Goal: Information Seeking & Learning: Learn about a topic

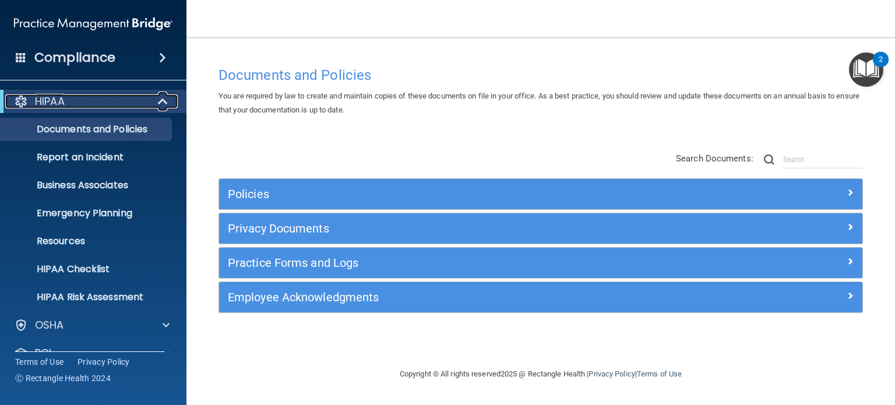
click at [72, 95] on div "HIPAA" at bounding box center [77, 101] width 144 height 14
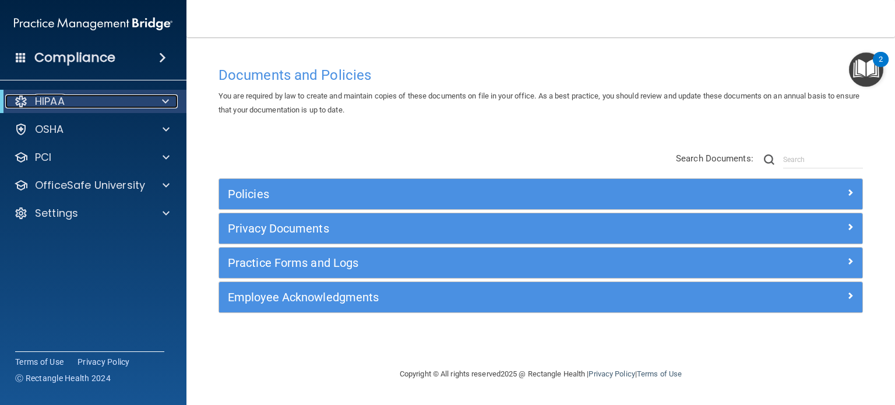
click at [97, 107] on div "HIPAA" at bounding box center [77, 101] width 144 height 14
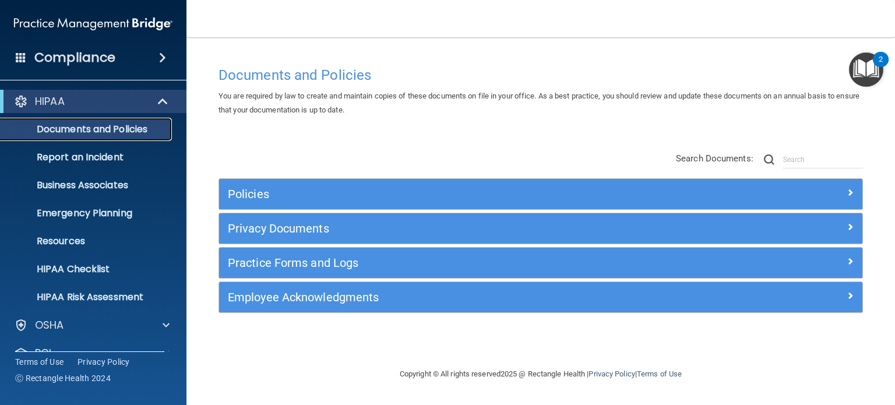
click at [98, 131] on p "Documents and Policies" at bounding box center [87, 130] width 159 height 12
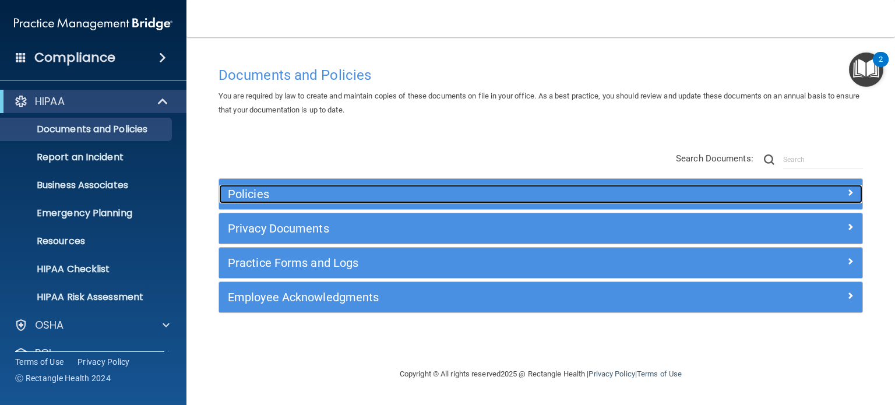
click at [270, 189] on h5 "Policies" at bounding box center [460, 194] width 465 height 13
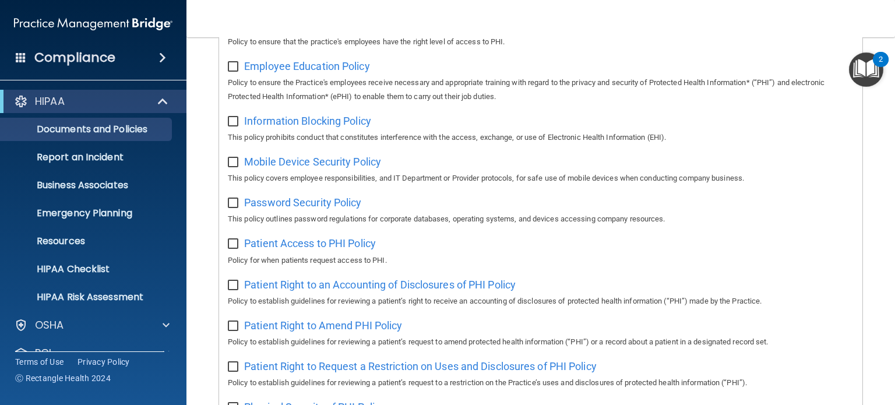
scroll to position [350, 0]
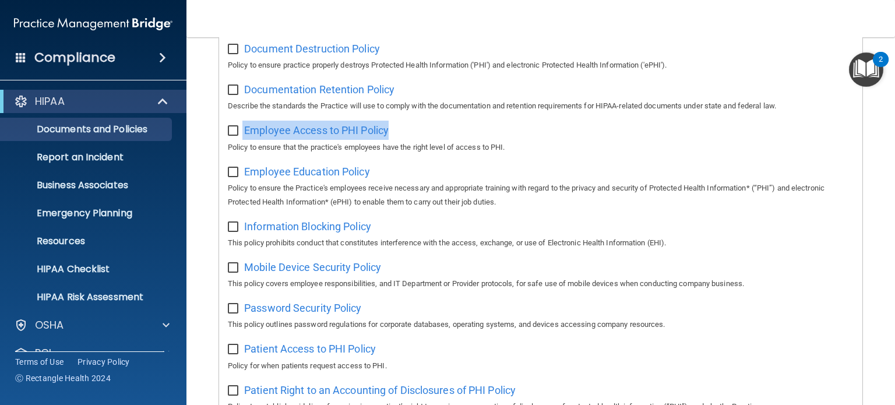
drag, startPoint x: 404, startPoint y: 136, endPoint x: 238, endPoint y: 137, distance: 166.1
click at [238, 137] on div "Employee Access to PHI Policy Policy to ensure that the practice's employees ha…" at bounding box center [541, 137] width 626 height 33
click at [429, 130] on div "Employee Access to PHI Policy Policy to ensure that the practice's employees ha…" at bounding box center [541, 137] width 626 height 33
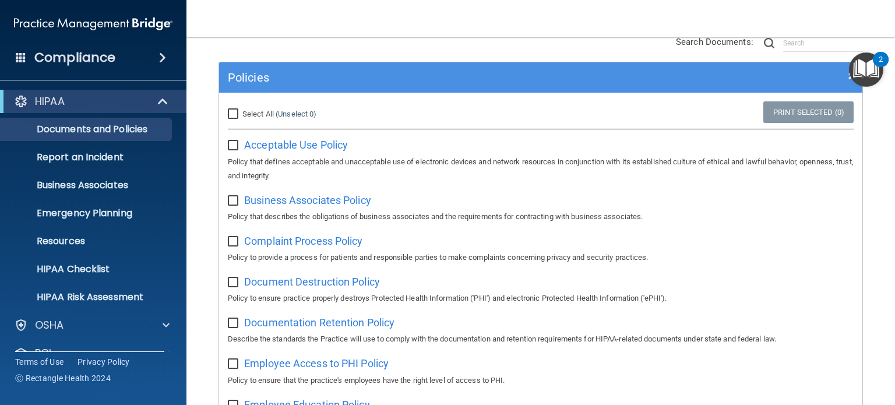
scroll to position [58, 0]
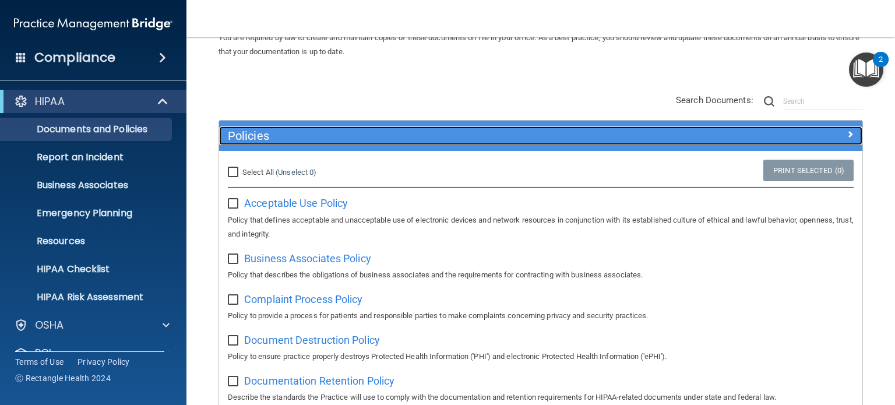
click at [346, 133] on h5 "Policies" at bounding box center [460, 135] width 465 height 13
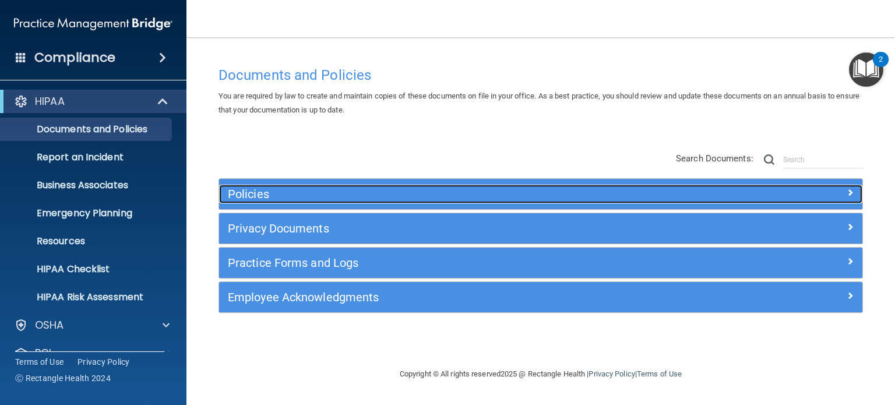
scroll to position [0, 0]
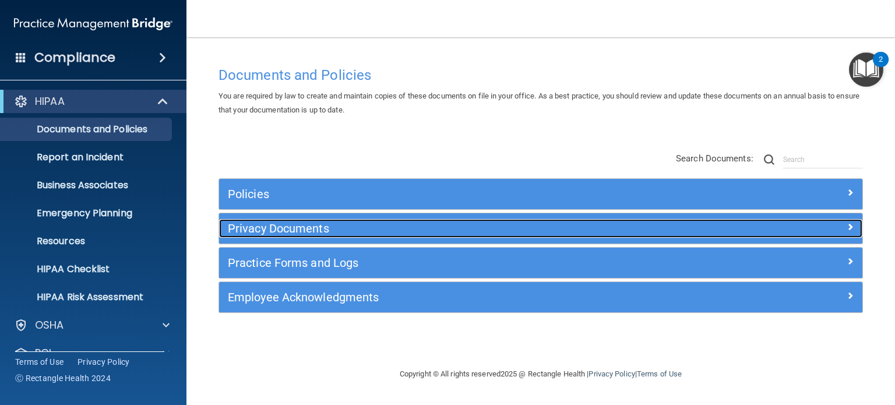
click at [317, 222] on h5 "Privacy Documents" at bounding box center [460, 228] width 465 height 13
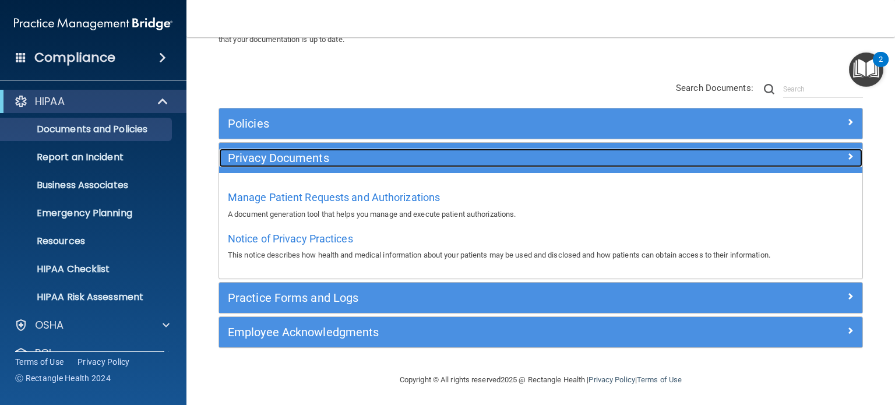
scroll to position [72, 0]
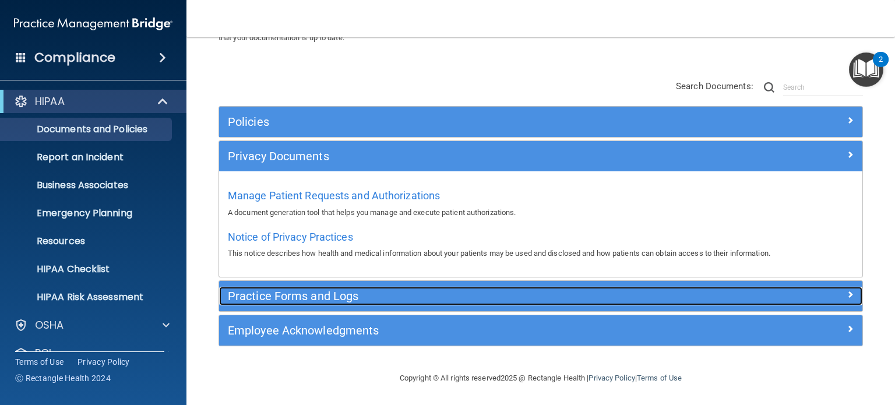
click at [354, 295] on h5 "Practice Forms and Logs" at bounding box center [460, 296] width 465 height 13
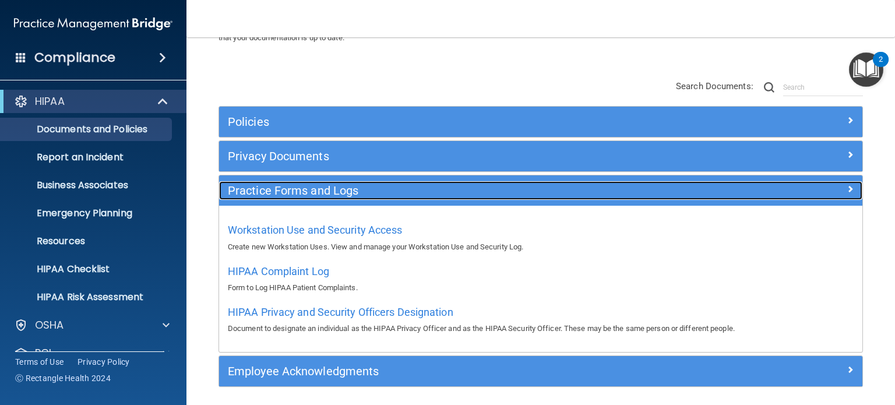
scroll to position [113, 0]
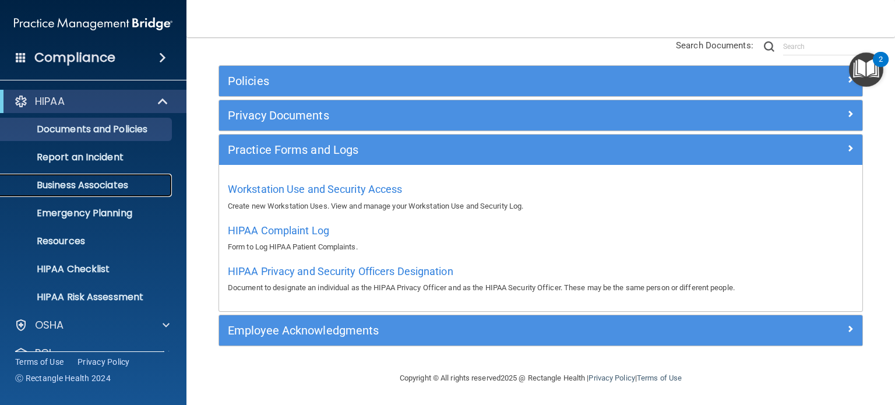
click at [104, 184] on p "Business Associates" at bounding box center [87, 186] width 159 height 12
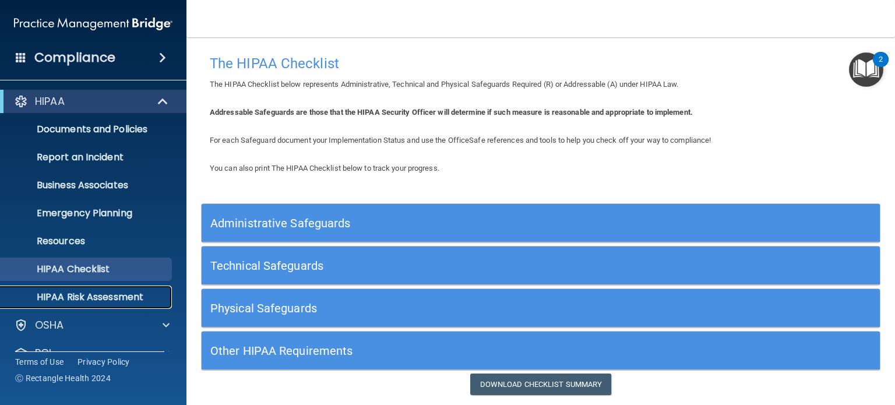
click at [117, 293] on p "HIPAA Risk Assessment" at bounding box center [87, 297] width 159 height 12
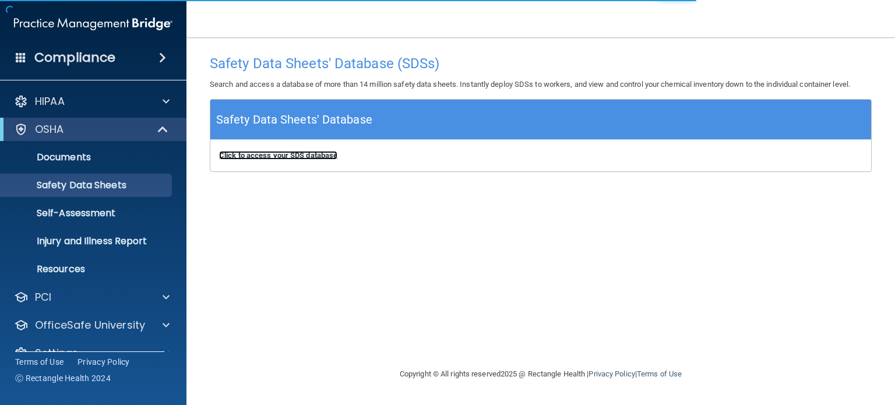
click at [303, 152] on b "Click to access your SDS database" at bounding box center [278, 155] width 118 height 9
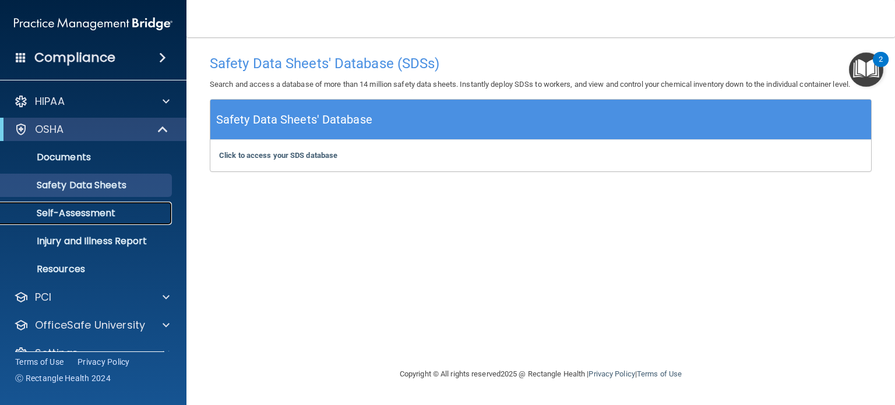
click at [124, 212] on p "Self-Assessment" at bounding box center [87, 213] width 159 height 12
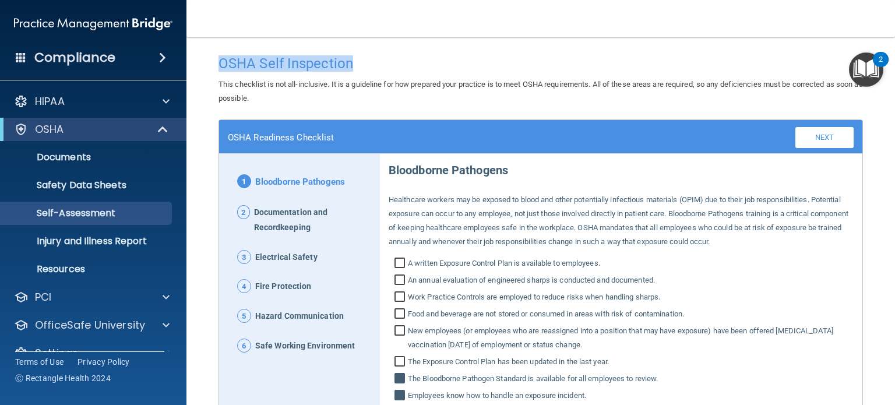
drag, startPoint x: 358, startPoint y: 59, endPoint x: 195, endPoint y: 61, distance: 162.6
click at [195, 61] on main "OSHA Self Inspection This checklist is not all-inclusive. It is a guideline for…" at bounding box center [541, 221] width 709 height 368
click at [129, 241] on p "Injury and Illness Report" at bounding box center [87, 241] width 159 height 12
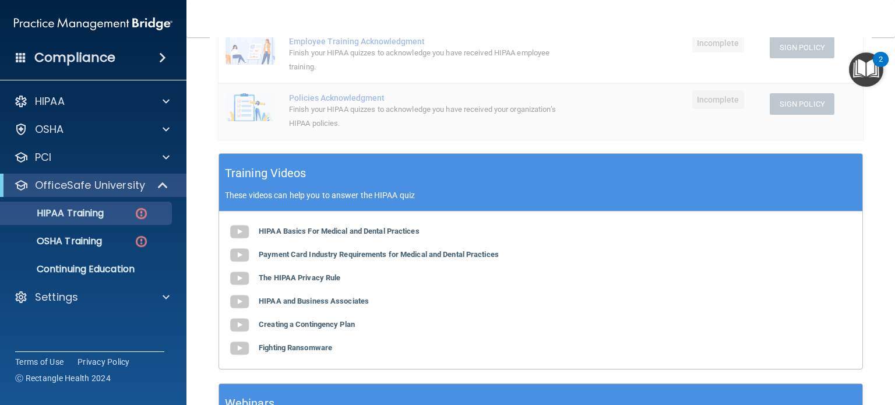
scroll to position [291, 0]
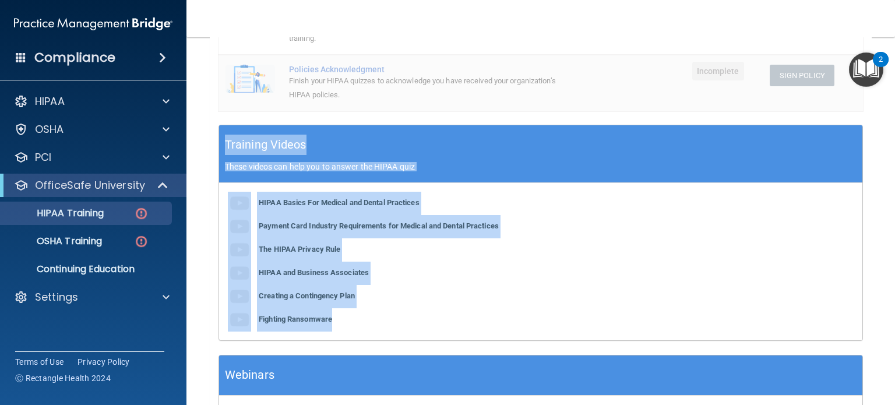
drag, startPoint x: 223, startPoint y: 161, endPoint x: 389, endPoint y: 332, distance: 239.1
click at [389, 332] on div "Training Videos These videos can help you to answer the HIPAA quiz HIPAA Basics…" at bounding box center [541, 233] width 645 height 216
click at [389, 329] on div "HIPAA Basics For Medical and Dental Practices Payment Card Industry Requirement…" at bounding box center [540, 261] width 643 height 157
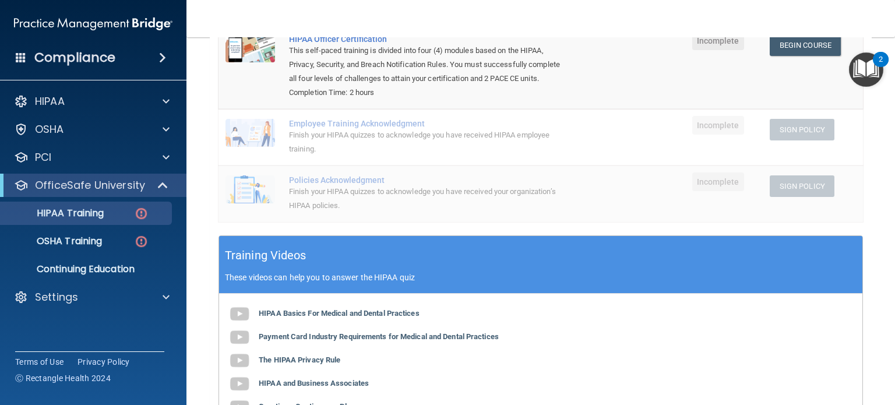
scroll to position [0, 0]
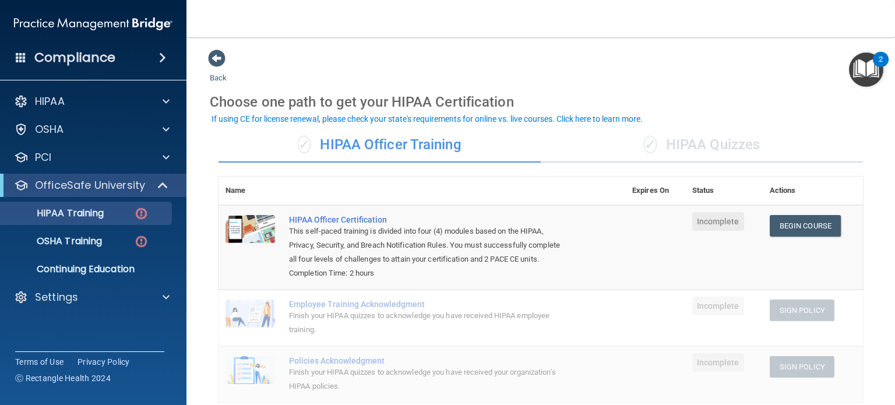
click at [670, 154] on div "✓ HIPAA Quizzes" at bounding box center [702, 145] width 322 height 35
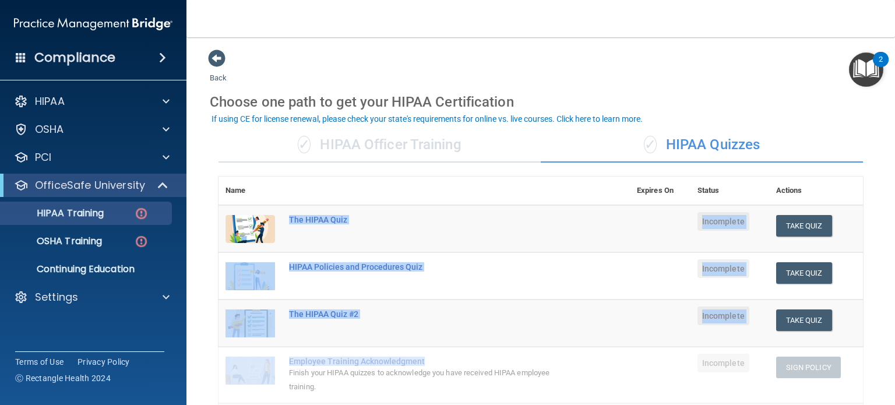
drag, startPoint x: 289, startPoint y: 223, endPoint x: 508, endPoint y: 347, distance: 251.6
click at [508, 347] on tbody "The HIPAA Quiz Incomplete Take Quiz Download Certificate HIPAA Policies and Pro…" at bounding box center [541, 332] width 645 height 255
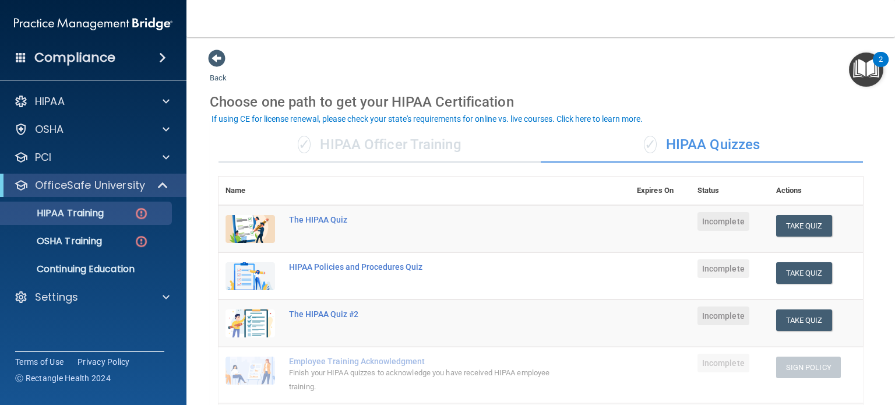
click at [864, 316] on main "Back Choose one path to get your HIPAA Certification ✓ HIPAA Officer Training ✓…" at bounding box center [541, 221] width 709 height 368
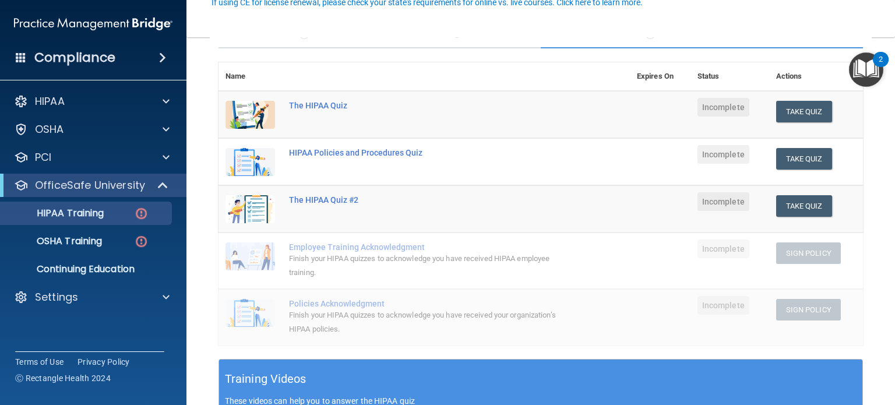
scroll to position [117, 0]
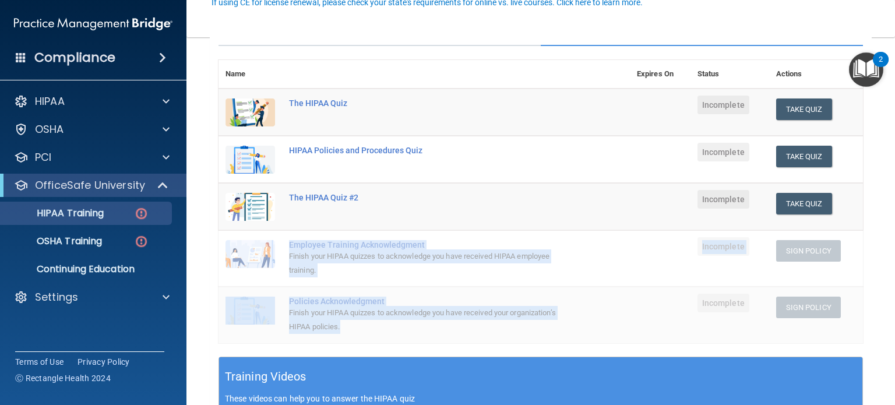
drag, startPoint x: 289, startPoint y: 241, endPoint x: 434, endPoint y: 334, distance: 172.7
click at [434, 334] on tbody "The HIPAA Quiz Incomplete Take Quiz Download Certificate HIPAA Policies and Pro…" at bounding box center [541, 216] width 645 height 255
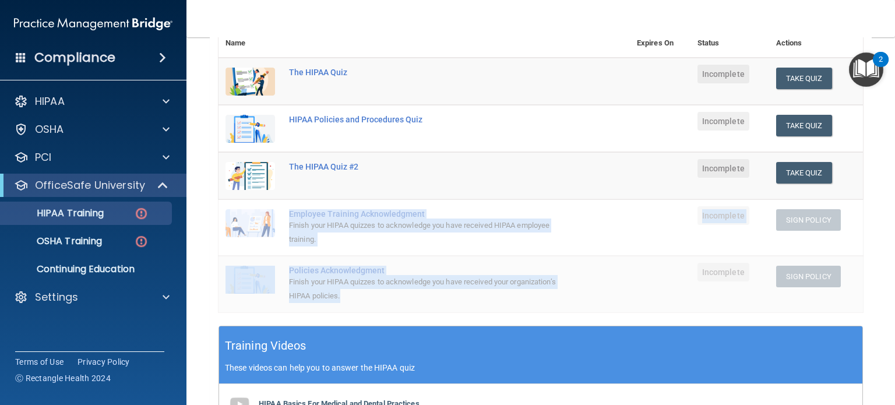
scroll to position [175, 0]
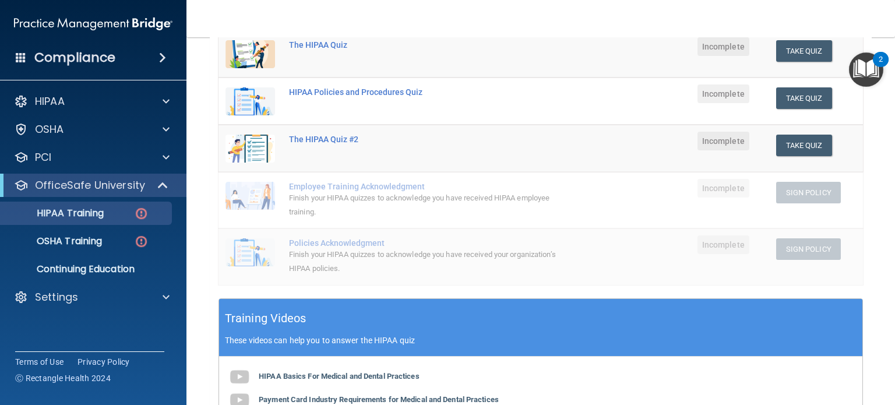
click at [445, 293] on div "Name Expires On Status Actions The HIPAA Quiz Incomplete Take Quiz Download Cer…" at bounding box center [541, 150] width 645 height 297
click at [111, 247] on div "OSHA Training" at bounding box center [87, 241] width 159 height 12
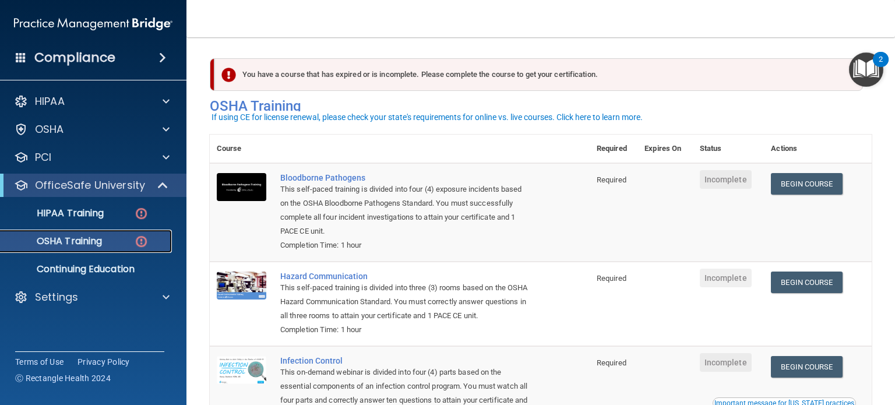
scroll to position [58, 0]
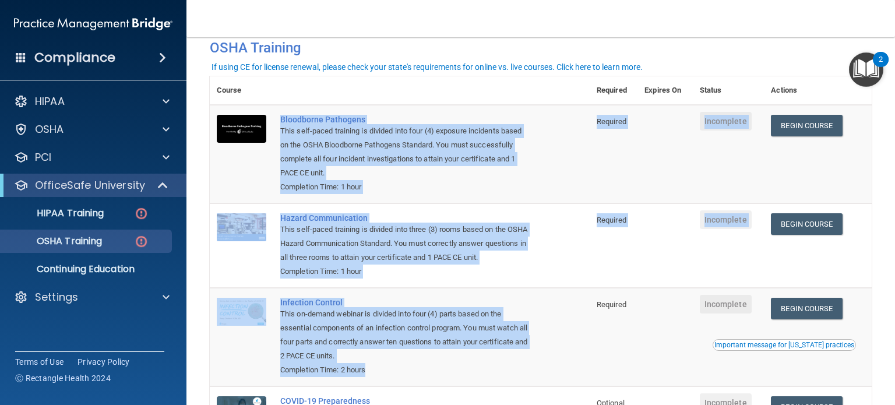
drag, startPoint x: 277, startPoint y: 117, endPoint x: 474, endPoint y: 371, distance: 321.5
click at [474, 371] on tbody "Bloodborne Pathogens This self-paced training is divided into four (4) exposure…" at bounding box center [541, 288] width 662 height 366
click at [474, 371] on div "Completion Time: 2 hours" at bounding box center [405, 370] width 251 height 14
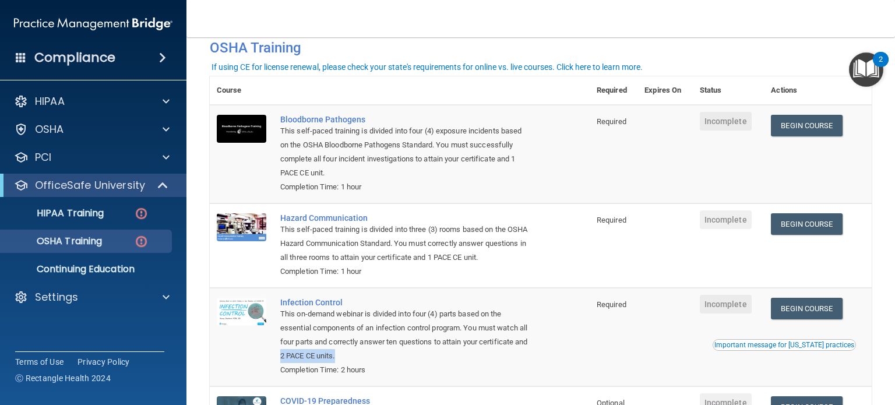
drag, startPoint x: 361, startPoint y: 355, endPoint x: 291, endPoint y: 351, distance: 70.0
click at [291, 351] on div "This on-demand webinar is divided into four (4) parts based on the essential co…" at bounding box center [405, 335] width 251 height 56
click at [58, 293] on p "Settings" at bounding box center [56, 297] width 43 height 14
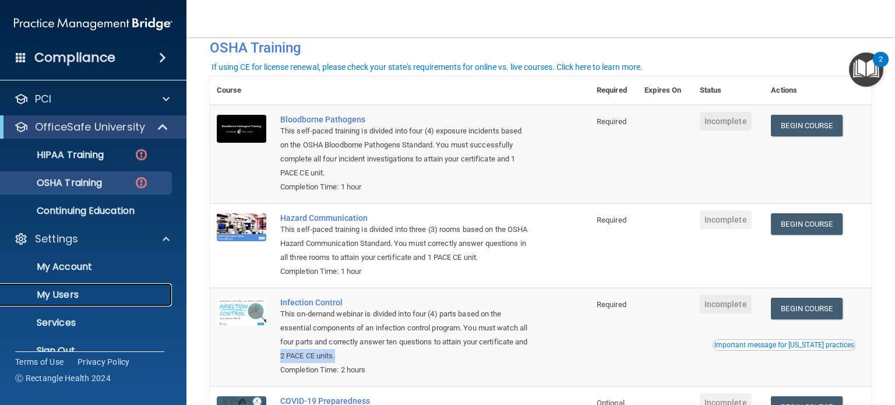
click at [90, 295] on p "My Users" at bounding box center [87, 295] width 159 height 12
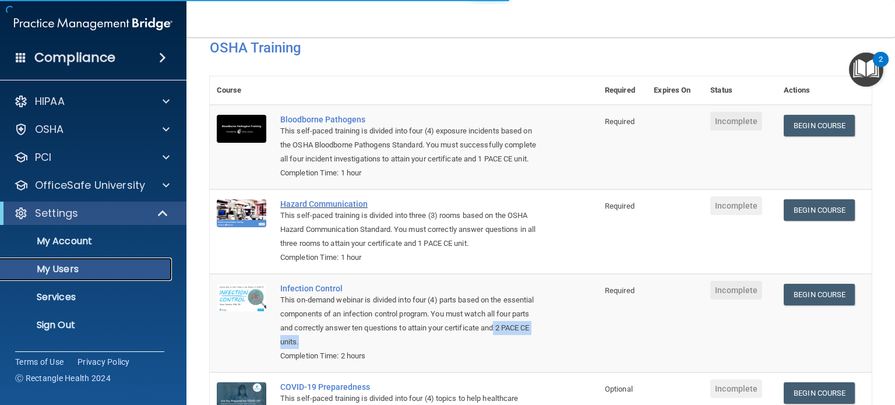
select select "20"
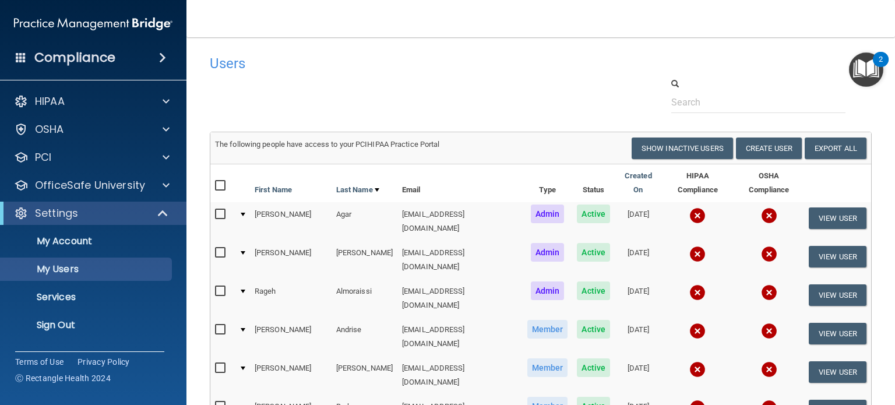
click at [221, 181] on input "checkbox" at bounding box center [221, 185] width 13 height 9
checkbox input "true"
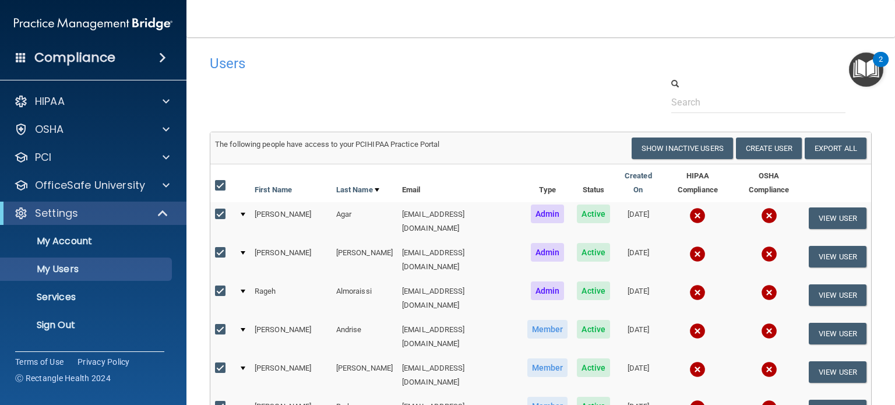
checkbox input "true"
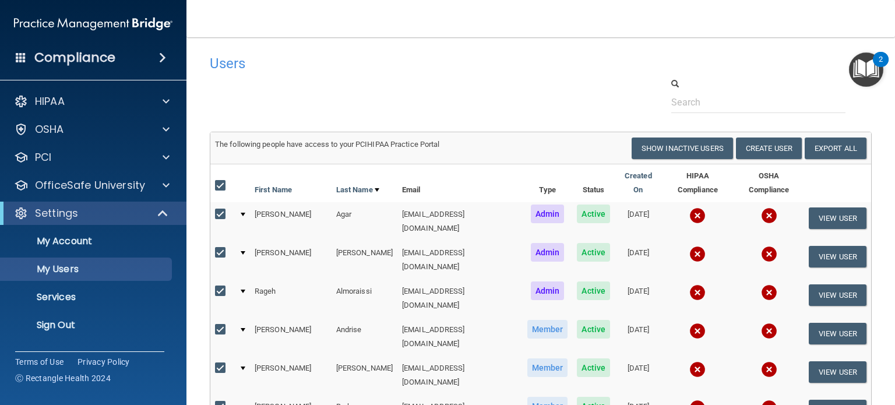
checkbox input "true"
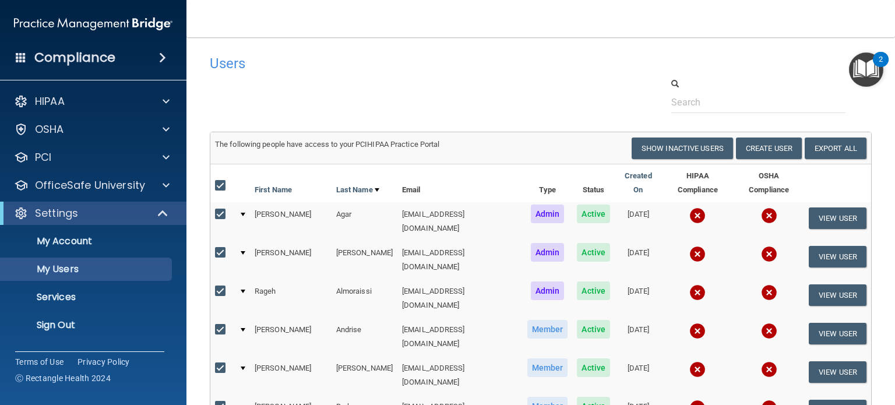
checkbox input "true"
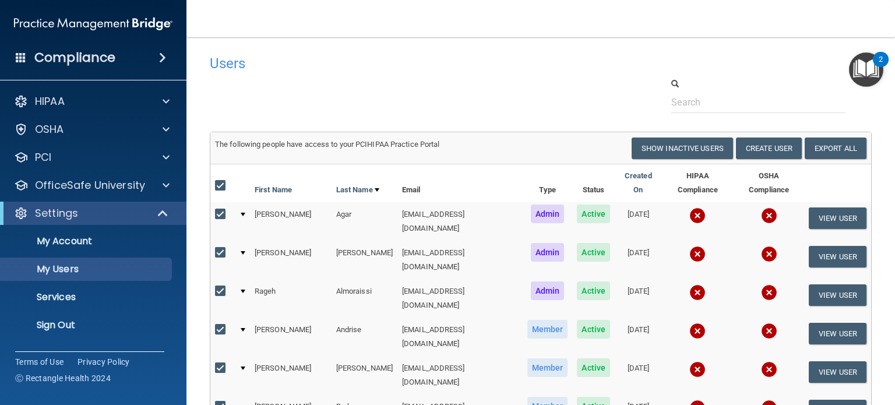
checkbox input "true"
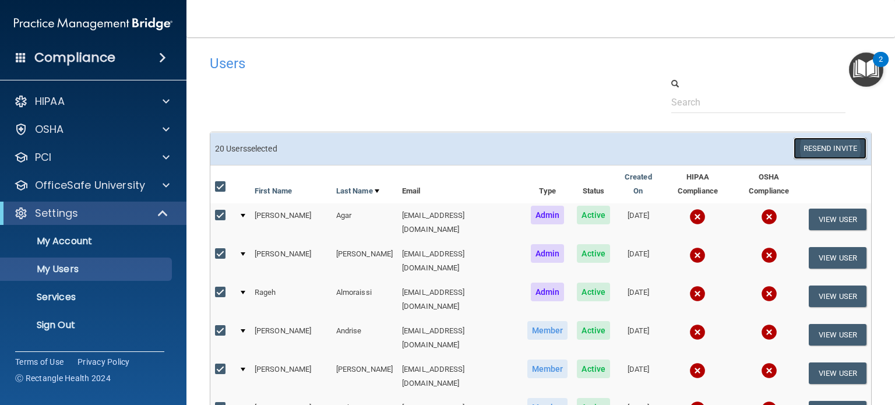
click at [821, 147] on button "Resend Invite" at bounding box center [830, 149] width 73 height 22
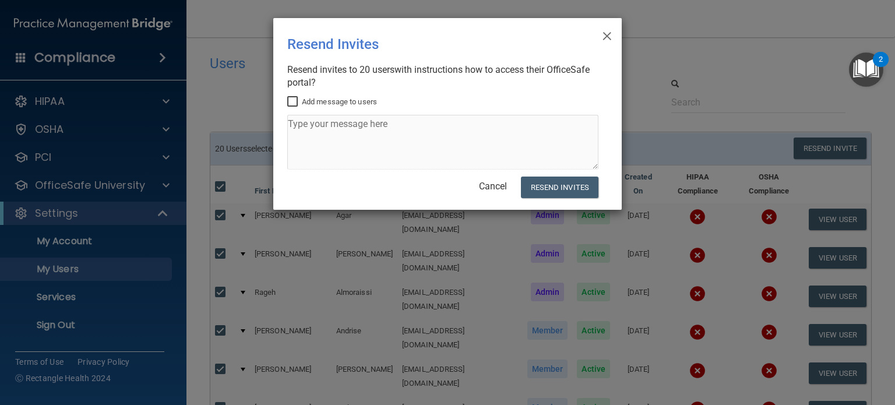
click at [294, 102] on input "Add message to users" at bounding box center [293, 101] width 13 height 9
checkbox input "true"
click at [345, 140] on textarea at bounding box center [442, 142] width 311 height 55
click at [604, 36] on span "×" at bounding box center [607, 34] width 10 height 23
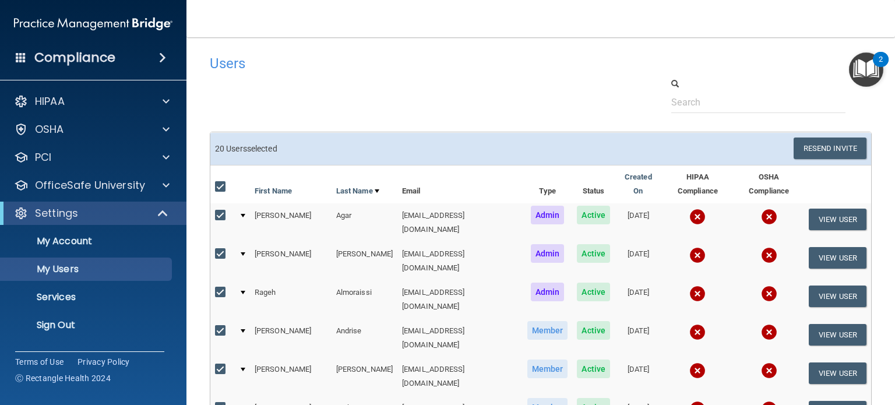
click at [220, 182] on input "checkbox" at bounding box center [221, 186] width 13 height 9
checkbox input "false"
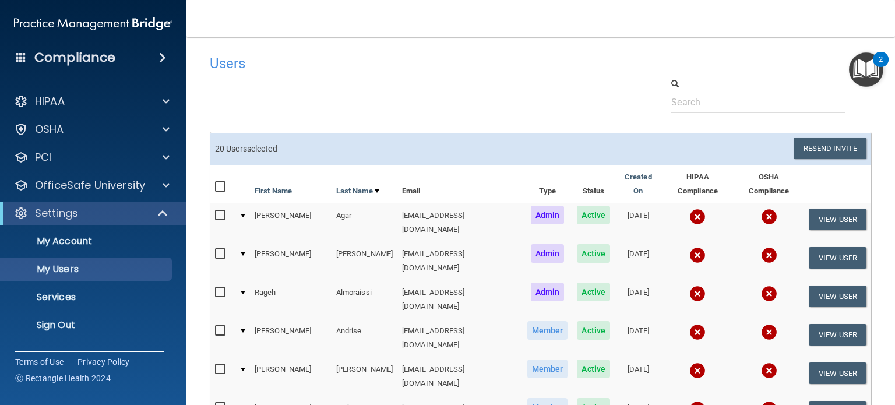
checkbox input "false"
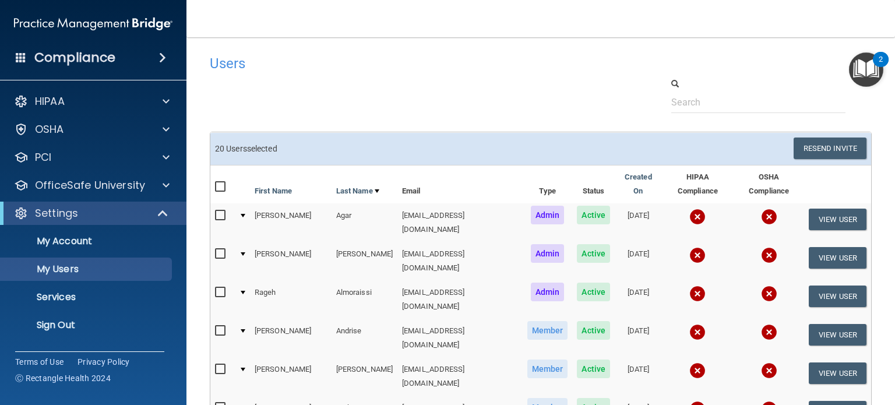
checkbox input "false"
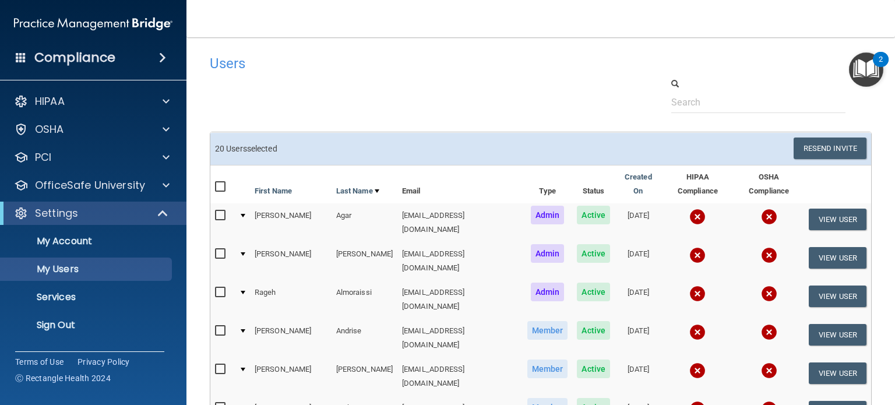
checkbox input "false"
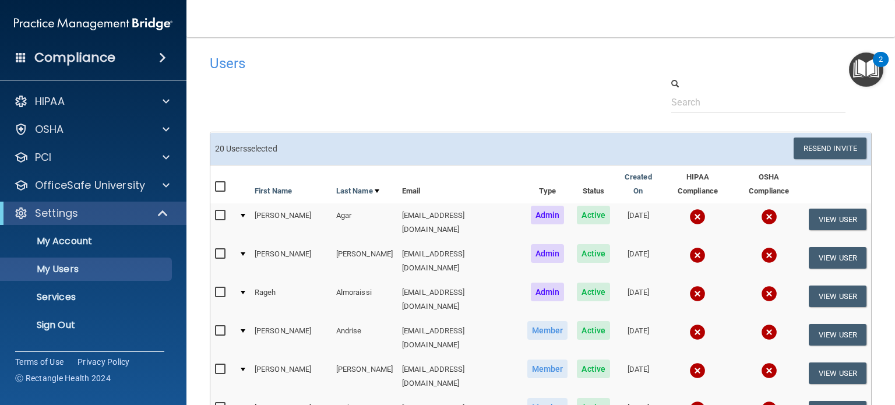
checkbox input "false"
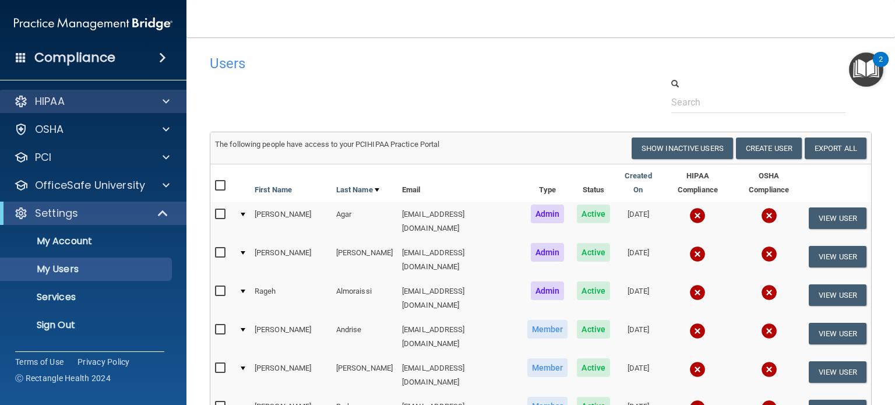
click at [84, 109] on div "HIPAA" at bounding box center [93, 101] width 187 height 23
click at [140, 101] on div "HIPAA" at bounding box center [77, 101] width 145 height 14
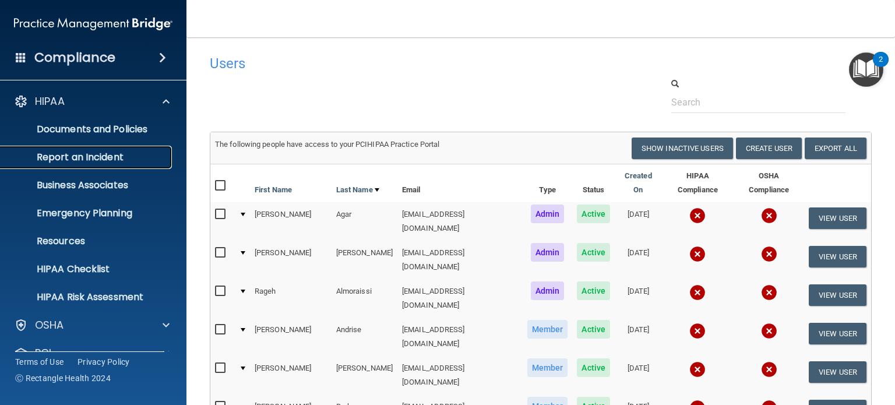
click at [96, 156] on p "Report an Incident" at bounding box center [87, 158] width 159 height 12
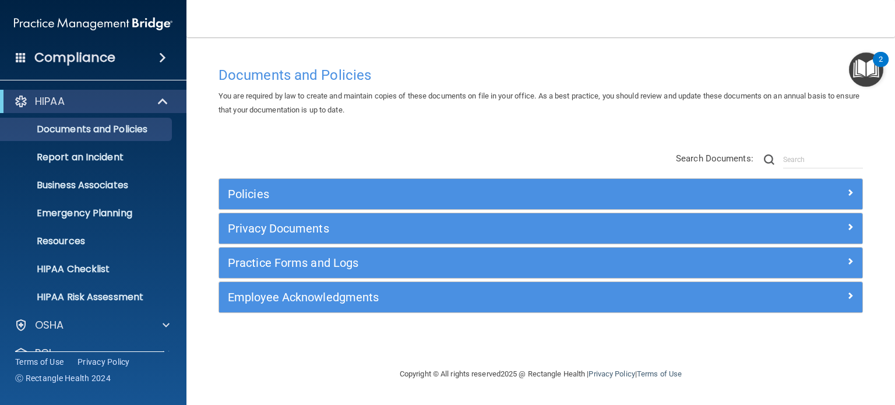
click at [159, 57] on span at bounding box center [162, 58] width 7 height 14
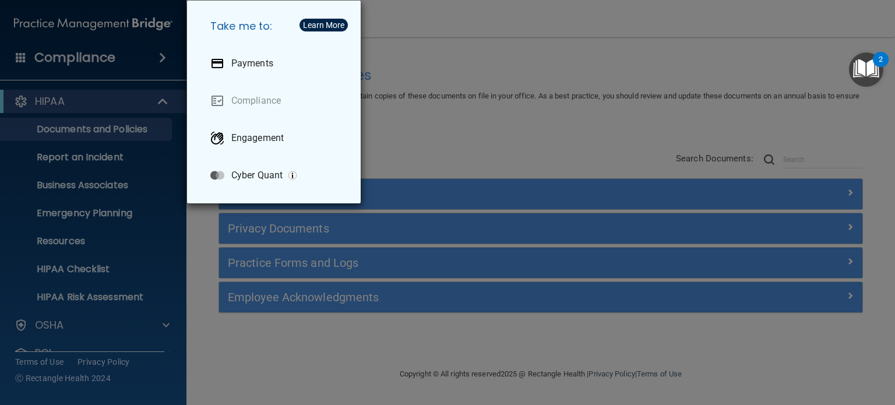
click at [513, 57] on div "Take me to: Payments Compliance Engagement Cyber Quant" at bounding box center [447, 202] width 895 height 405
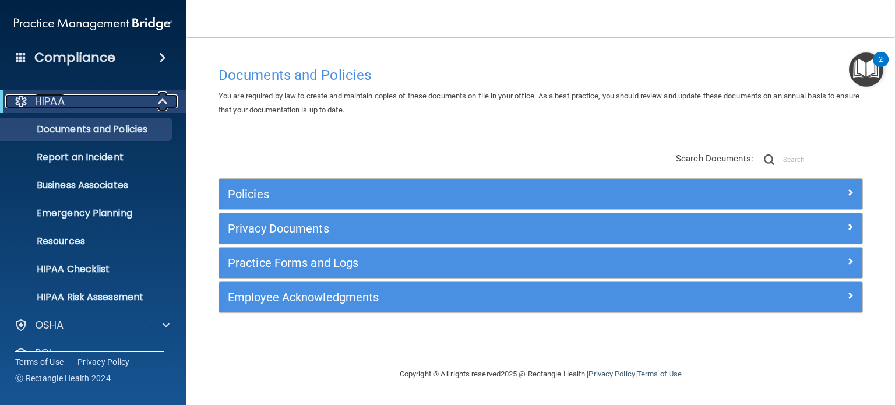
click at [132, 97] on div "HIPAA" at bounding box center [77, 101] width 144 height 14
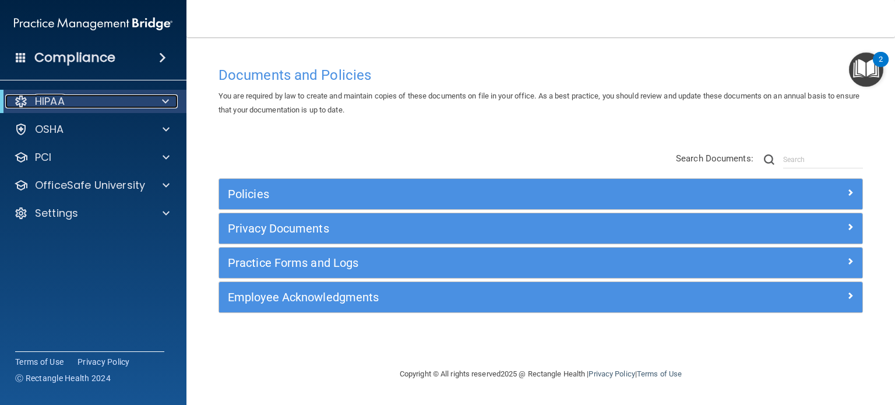
click at [97, 97] on div "HIPAA" at bounding box center [77, 101] width 144 height 14
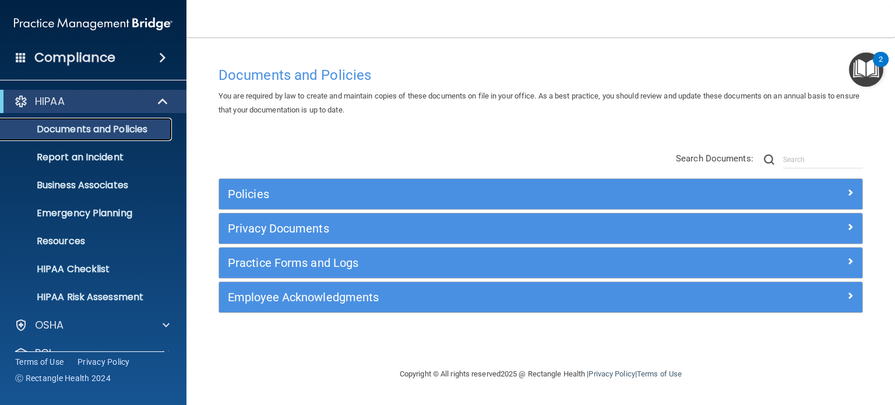
click at [96, 135] on link "Documents and Policies" at bounding box center [80, 129] width 184 height 23
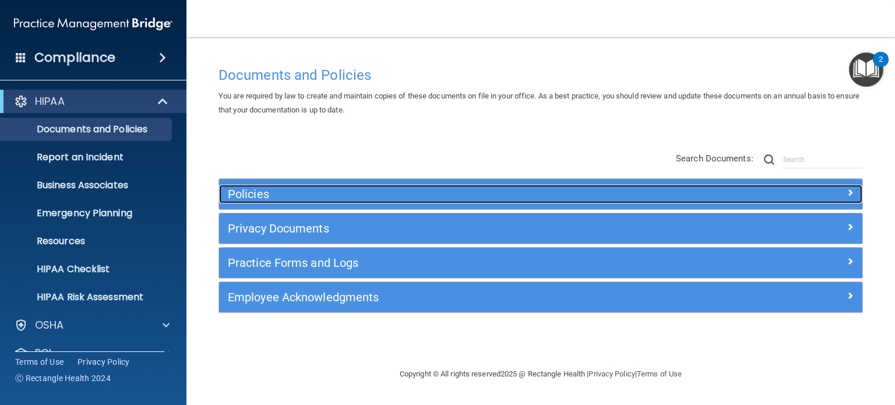
click at [254, 199] on h5 "Policies" at bounding box center [460, 194] width 465 height 13
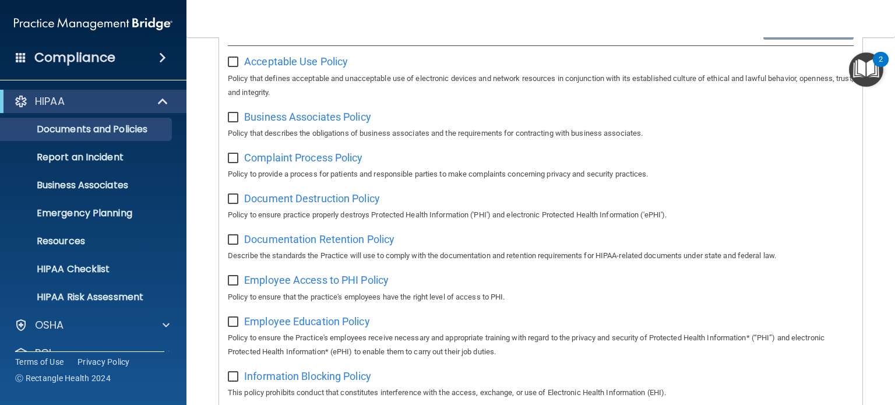
scroll to position [175, 0]
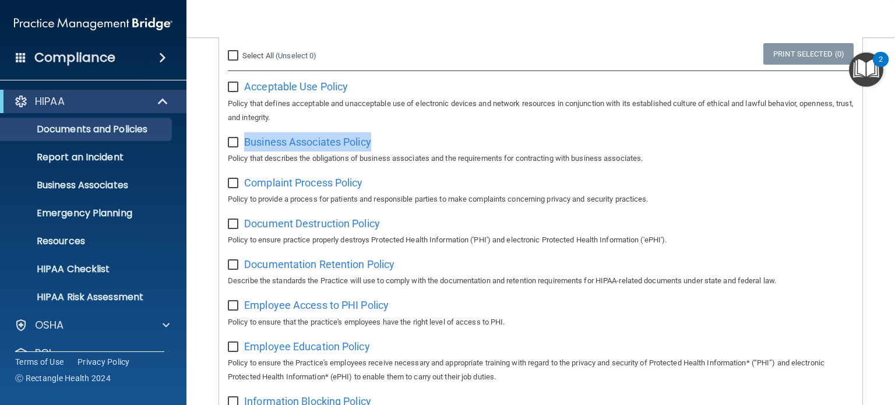
drag, startPoint x: 401, startPoint y: 146, endPoint x: 243, endPoint y: 149, distance: 158.0
click at [243, 149] on div "Business Associates Policy Policy that describes the obligations of business as…" at bounding box center [541, 148] width 626 height 33
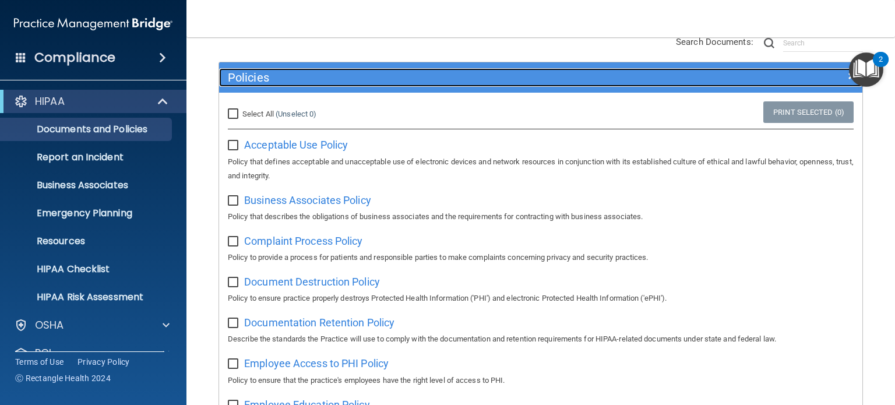
click at [297, 72] on h5 "Policies" at bounding box center [460, 77] width 465 height 13
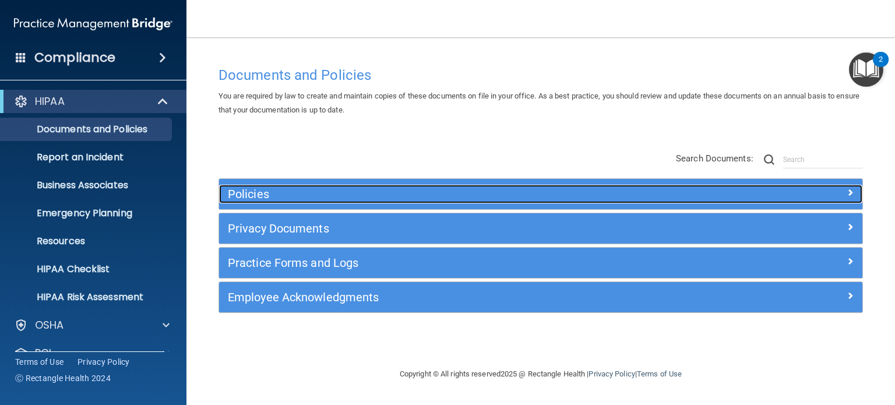
scroll to position [0, 0]
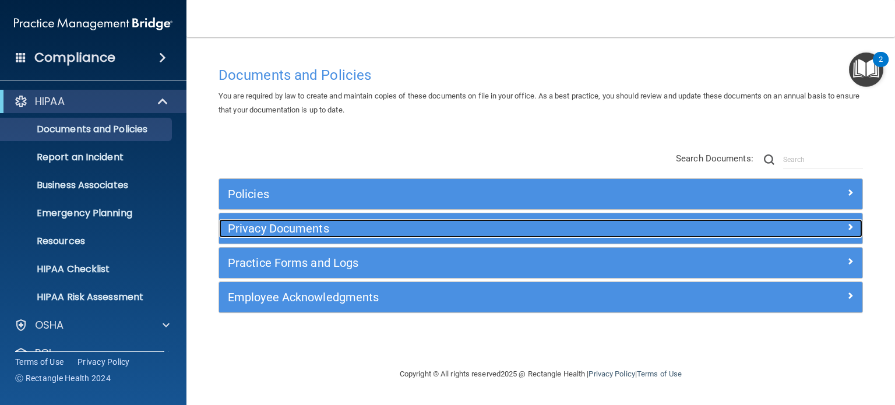
click at [316, 225] on h5 "Privacy Documents" at bounding box center [460, 228] width 465 height 13
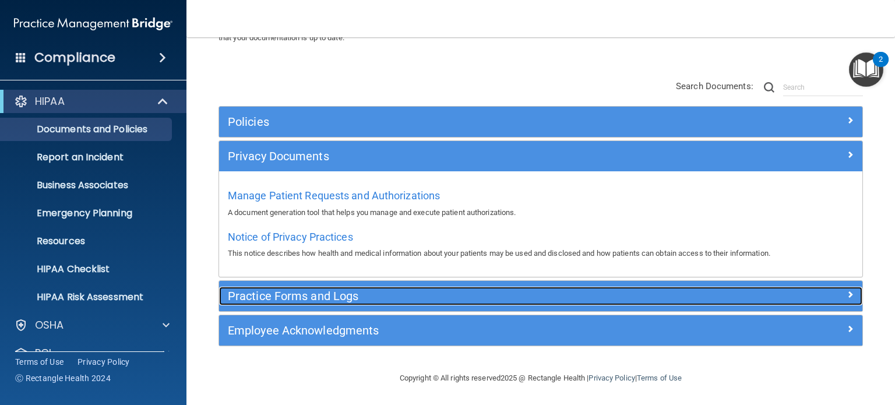
click at [340, 290] on h5 "Practice Forms and Logs" at bounding box center [460, 296] width 465 height 13
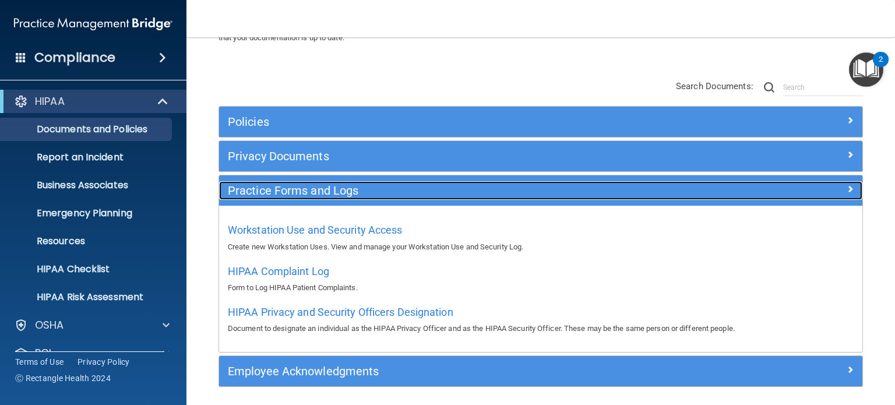
scroll to position [113, 0]
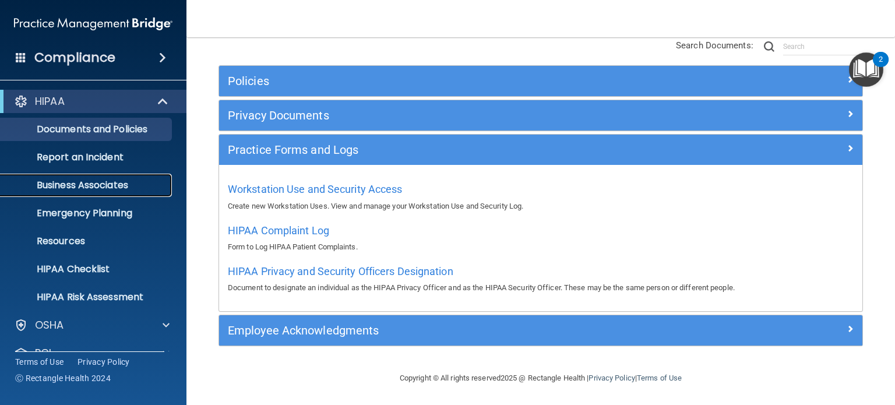
click at [112, 188] on p "Business Associates" at bounding box center [87, 186] width 159 height 12
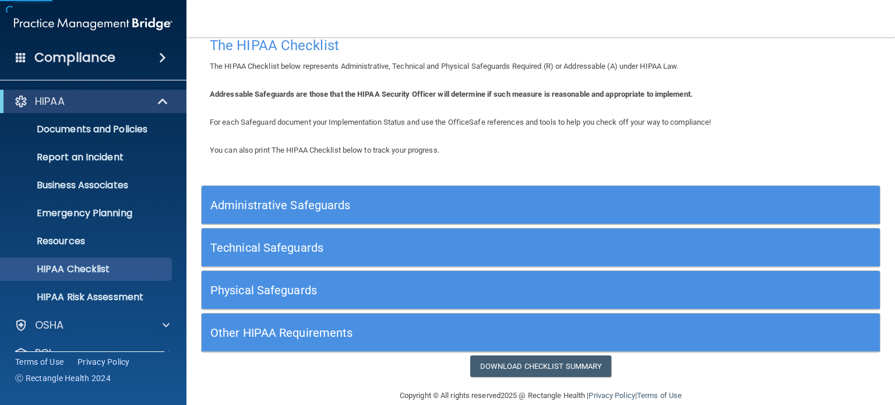
scroll to position [35, 0]
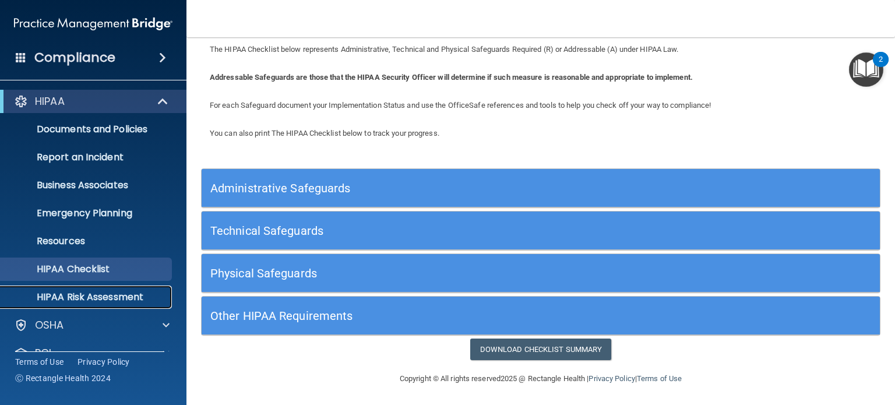
click at [133, 298] on p "HIPAA Risk Assessment" at bounding box center [87, 297] width 159 height 12
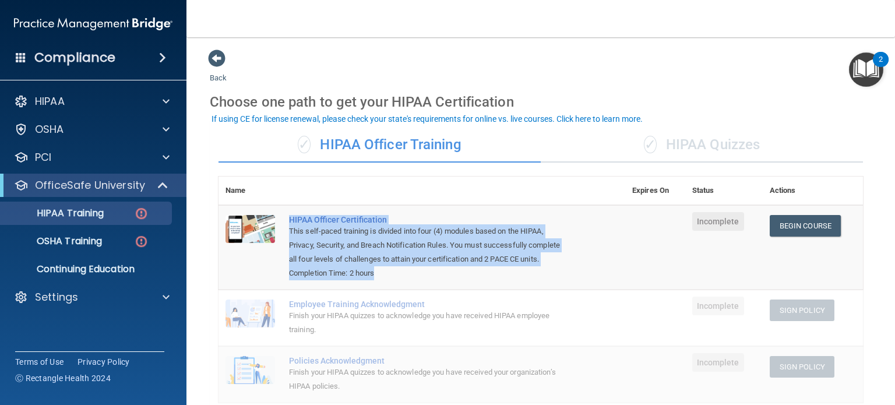
drag, startPoint x: 280, startPoint y: 220, endPoint x: 420, endPoint y: 284, distance: 154.1
click at [420, 284] on tr "HIPAA Officer Certification This self-paced training is divided into four (4) m…" at bounding box center [541, 247] width 645 height 85
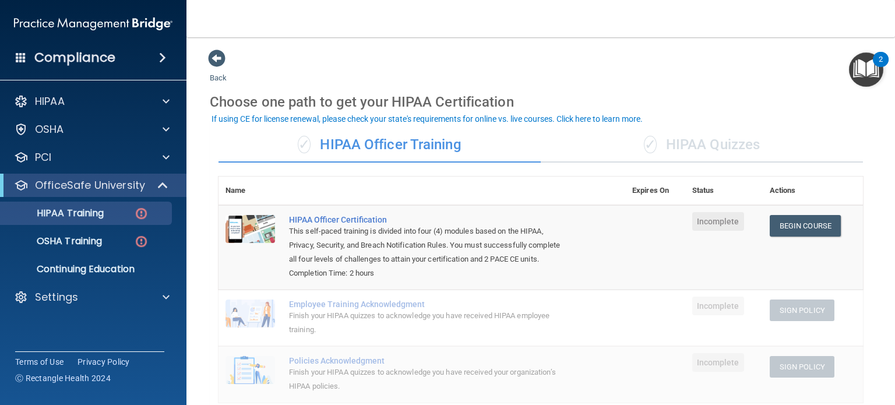
click at [543, 69] on div "Back Choose one path to get your HIPAA Certification ✓ HIPAA Officer Training ✓…" at bounding box center [541, 390] width 662 height 682
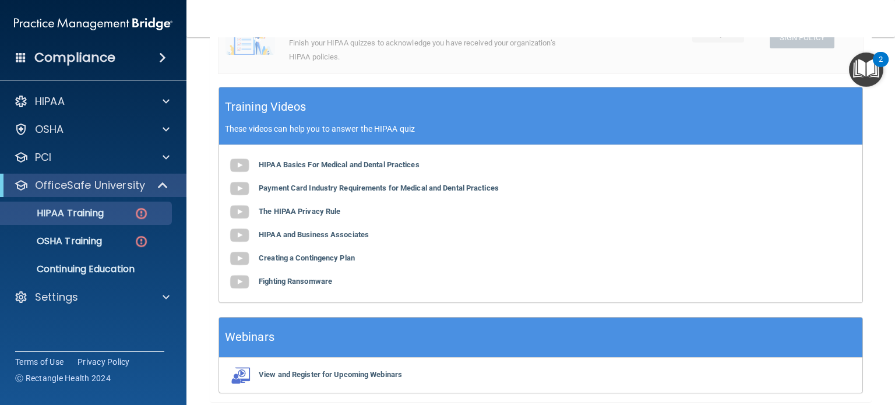
scroll to position [350, 0]
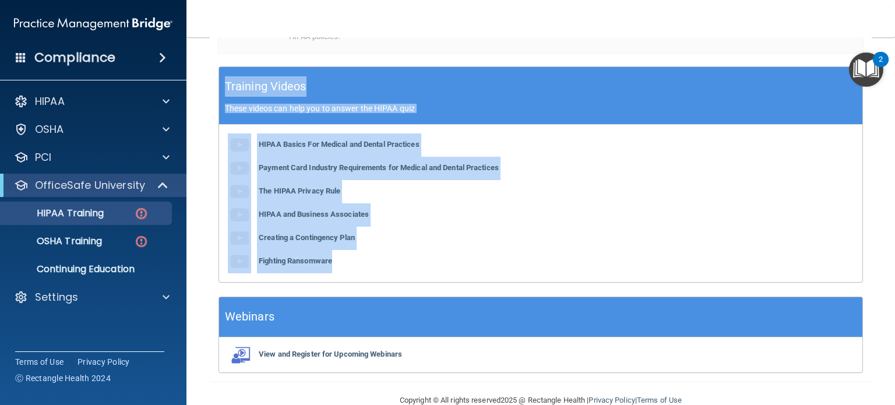
drag, startPoint x: 225, startPoint y: 101, endPoint x: 452, endPoint y: 275, distance: 285.2
click at [452, 275] on div "Training Videos These videos can help you to answer the HIPAA quiz HIPAA Basics…" at bounding box center [541, 174] width 645 height 216
click at [463, 268] on div "HIPAA Basics For Medical and Dental Practices Payment Card Industry Requirement…" at bounding box center [540, 203] width 643 height 157
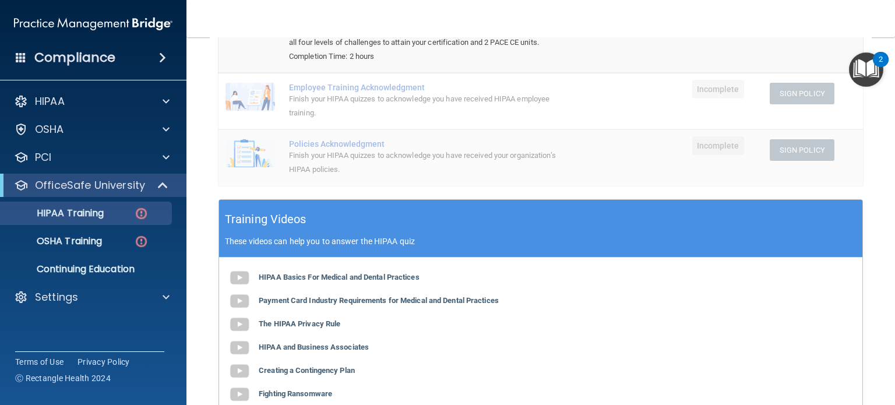
scroll to position [58, 0]
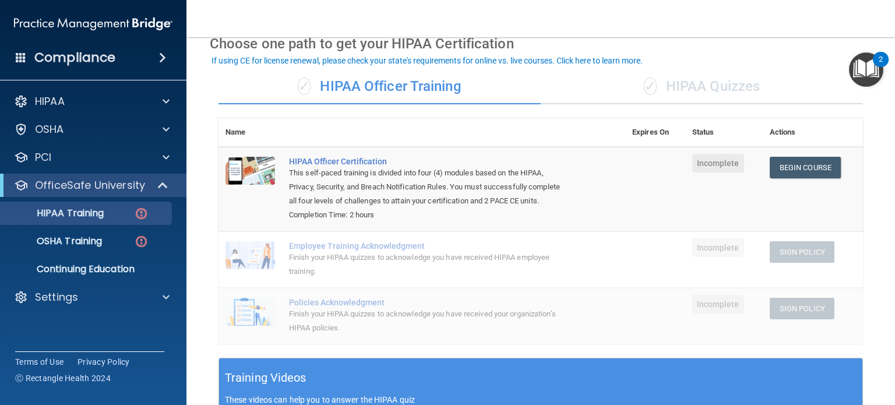
click at [702, 83] on div "✓ HIPAA Quizzes" at bounding box center [702, 86] width 322 height 35
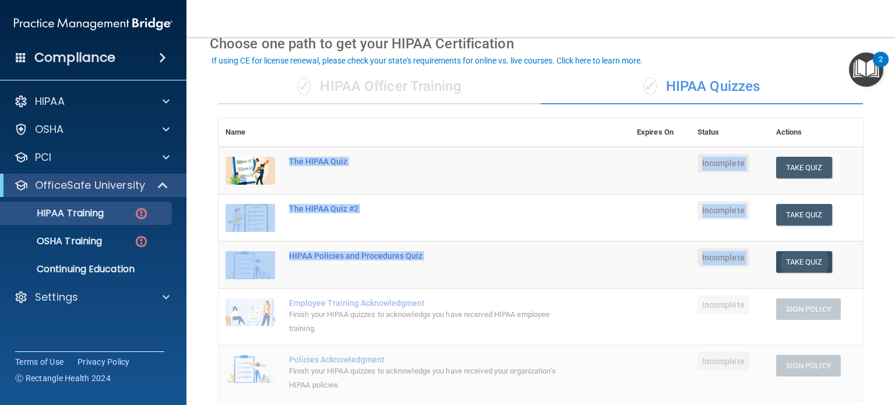
drag, startPoint x: 286, startPoint y: 162, endPoint x: 804, endPoint y: 263, distance: 528.4
click at [804, 263] on tbody "The HIPAA Quiz Incomplete Take Quiz Download Certificate The HIPAA Quiz #2 Inco…" at bounding box center [541, 274] width 645 height 255
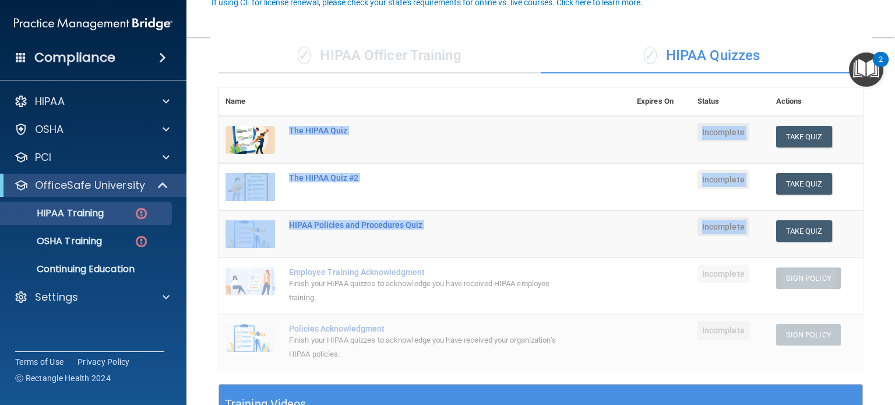
scroll to position [117, 0]
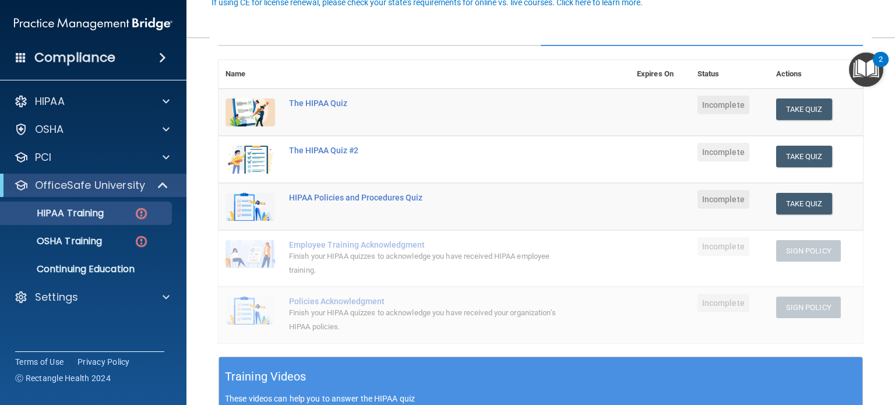
click at [361, 251] on div "Finish your HIPAA quizzes to acknowledge you have received HIPAA employee train…" at bounding box center [430, 263] width 283 height 28
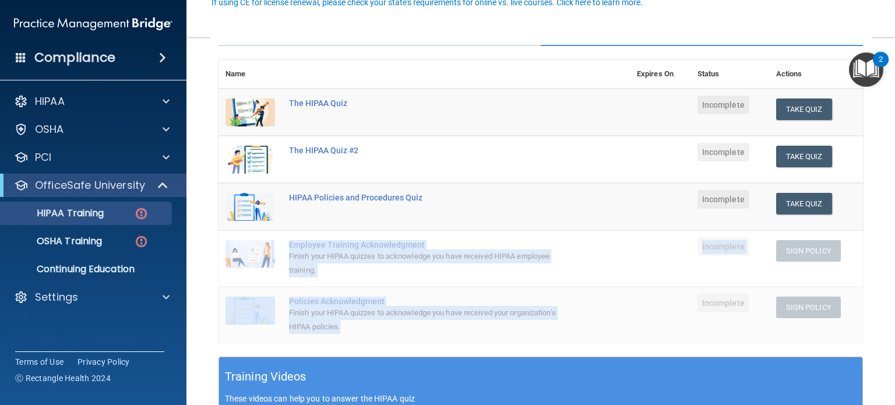
drag, startPoint x: 287, startPoint y: 243, endPoint x: 421, endPoint y: 332, distance: 161.0
click at [421, 332] on tbody "The HIPAA Quiz Incomplete Take Quiz Download Certificate The HIPAA Quiz #2 Inco…" at bounding box center [541, 216] width 645 height 255
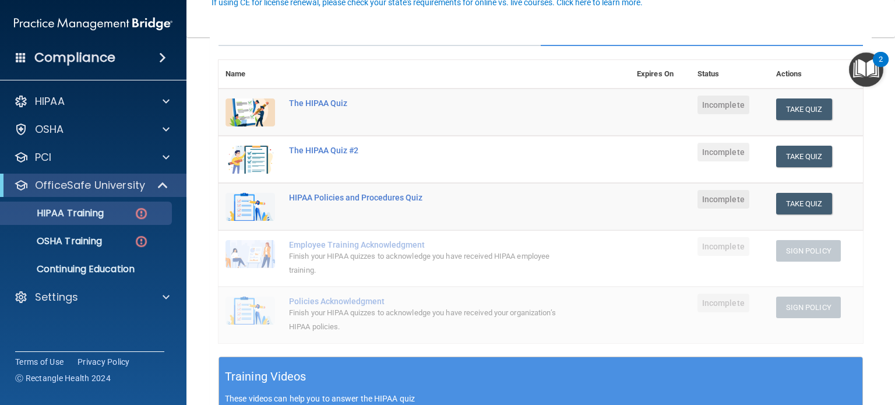
click at [354, 352] on div "Name Expires On Status Actions The HIPAA Quiz Incomplete Take Quiz Download Cer…" at bounding box center [541, 208] width 645 height 297
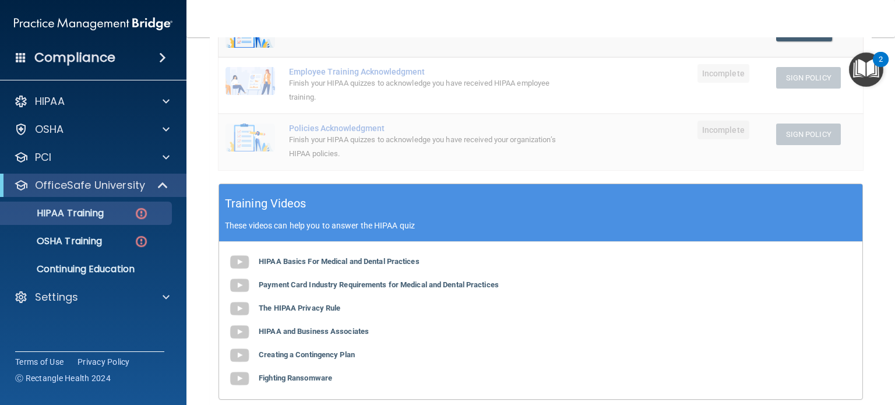
scroll to position [291, 0]
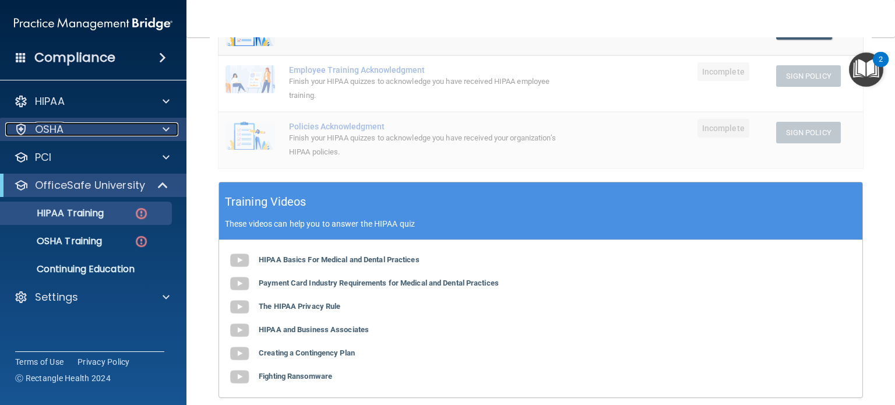
click at [76, 135] on div "OSHA" at bounding box center [77, 129] width 145 height 14
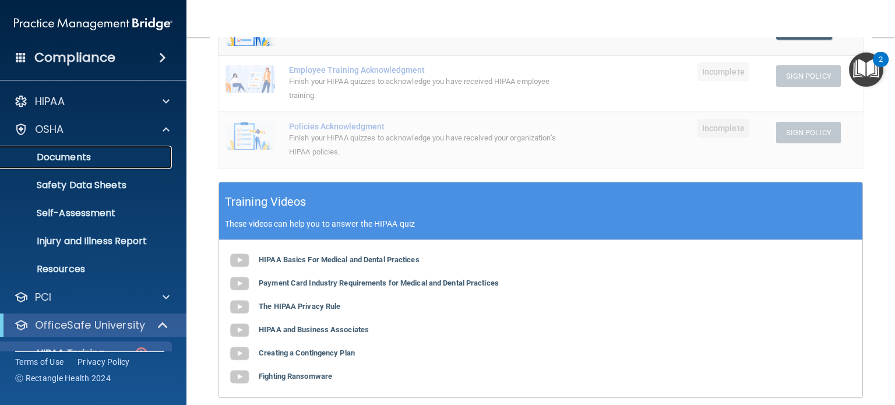
click at [81, 154] on p "Documents" at bounding box center [87, 158] width 159 height 12
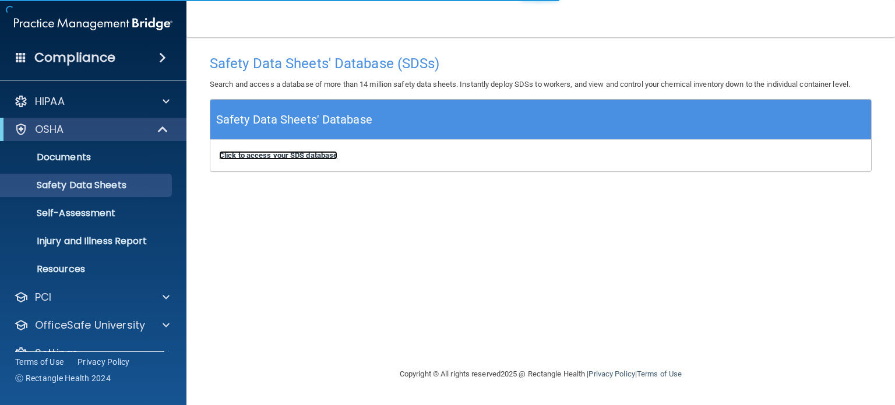
click at [331, 153] on b "Click to access your SDS database" at bounding box center [278, 155] width 118 height 9
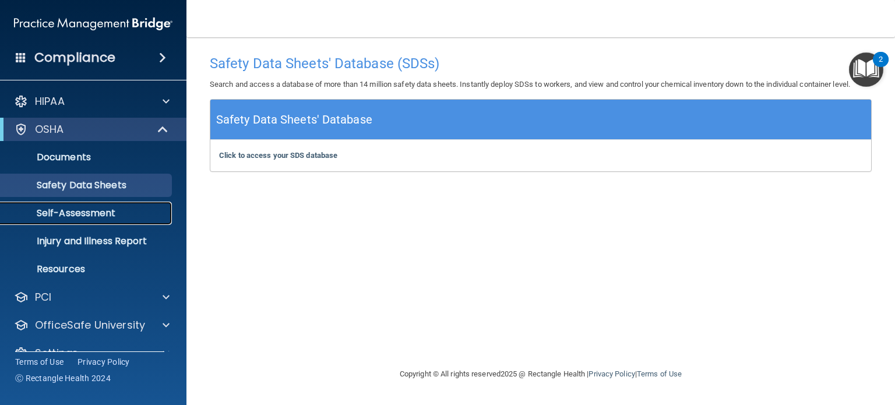
click at [128, 219] on p "Self-Assessment" at bounding box center [87, 213] width 159 height 12
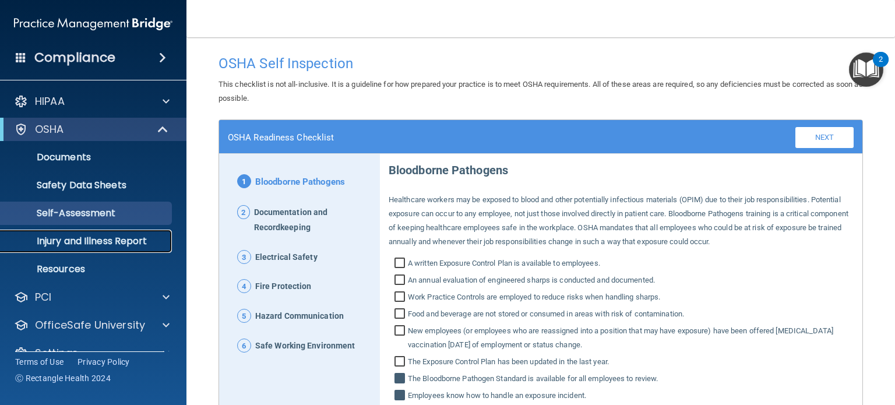
click at [117, 239] on p "Injury and Illness Report" at bounding box center [87, 241] width 159 height 12
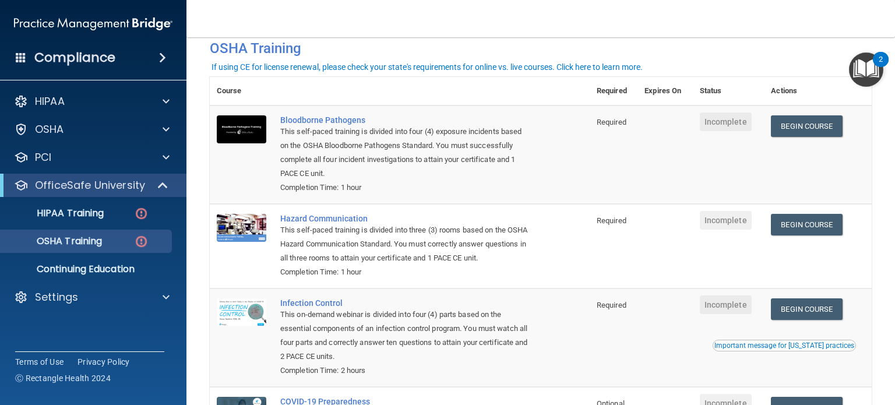
scroll to position [58, 0]
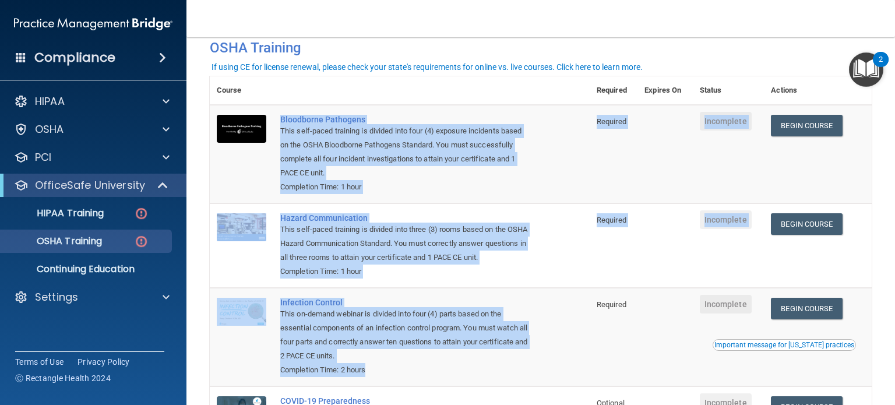
drag, startPoint x: 275, startPoint y: 124, endPoint x: 517, endPoint y: 372, distance: 347.0
click at [517, 372] on tbody "Bloodborne Pathogens This self-paced training is divided into four (4) exposure…" at bounding box center [541, 288] width 662 height 366
click at [517, 372] on div "Completion Time: 2 hours" at bounding box center [405, 370] width 251 height 14
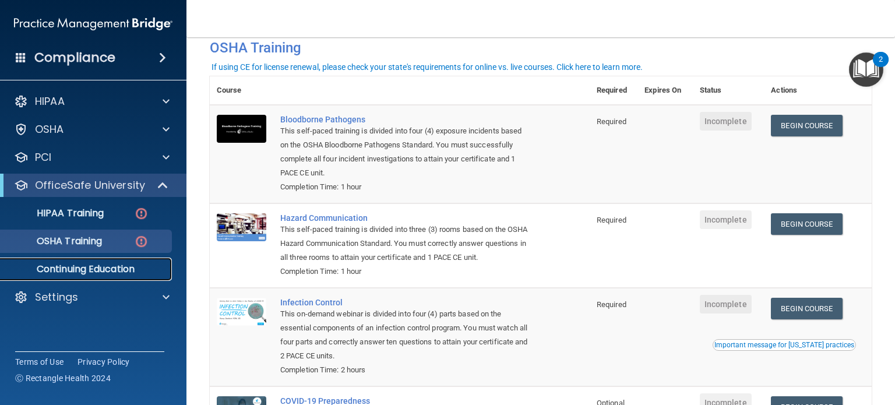
click at [145, 272] on p "Continuing Education" at bounding box center [87, 269] width 159 height 12
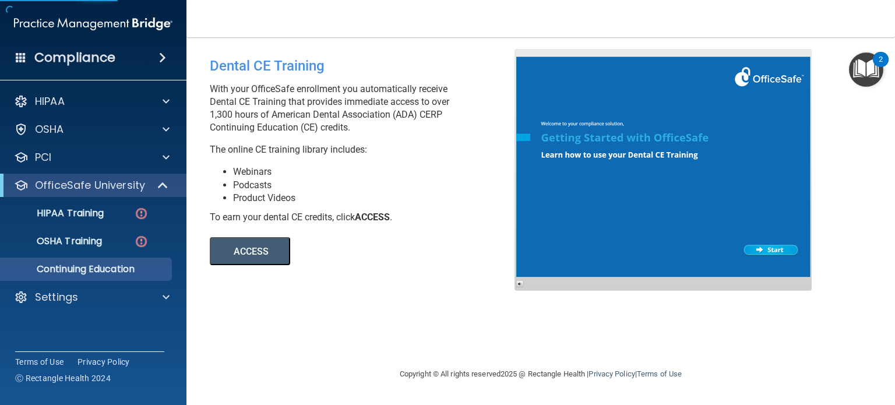
click at [273, 252] on button "ACCESS" at bounding box center [250, 251] width 80 height 28
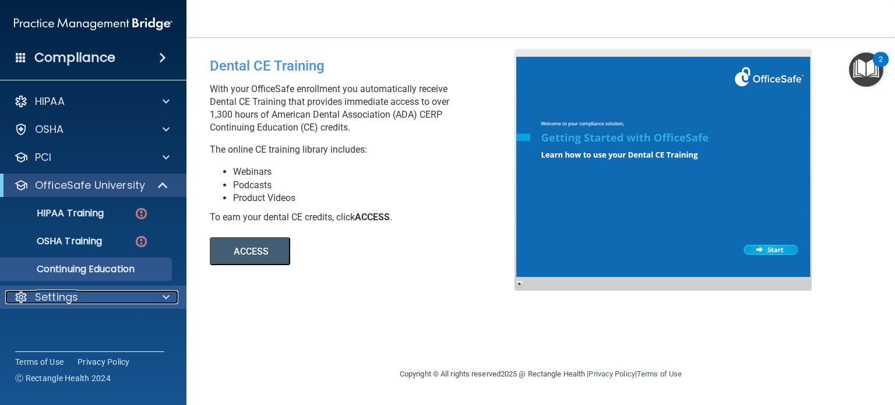
click at [110, 297] on div "Settings" at bounding box center [77, 297] width 145 height 14
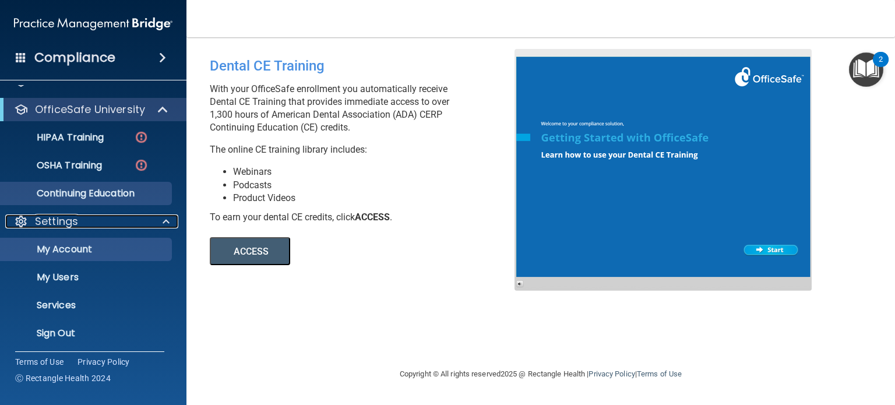
scroll to position [78, 0]
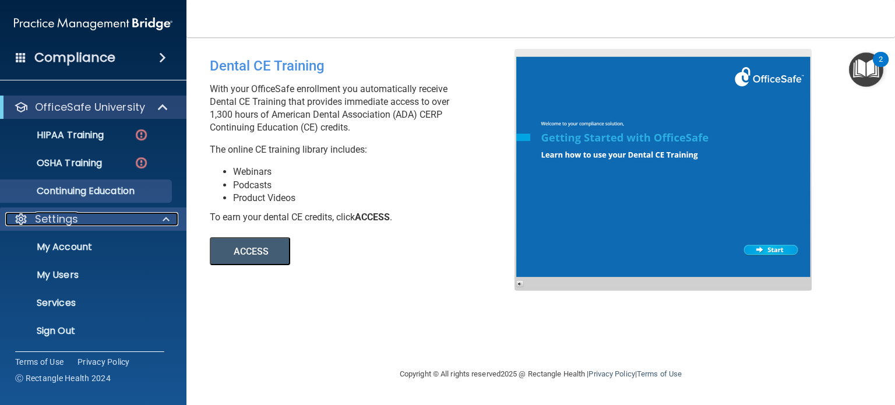
click at [110, 213] on div "Settings" at bounding box center [77, 219] width 145 height 14
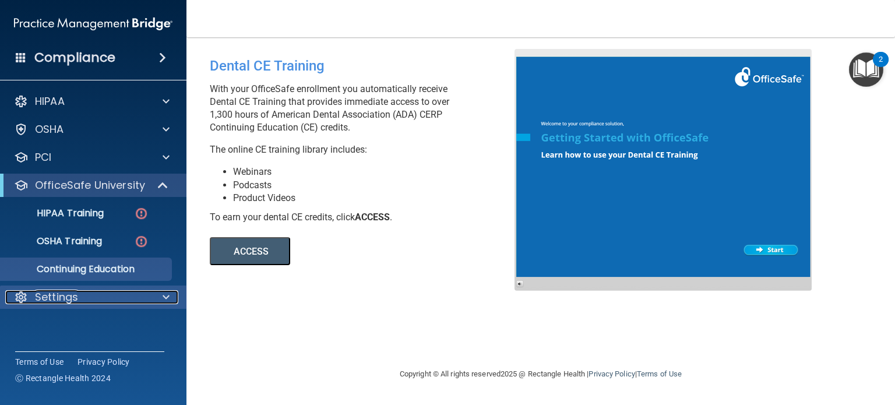
scroll to position [0, 0]
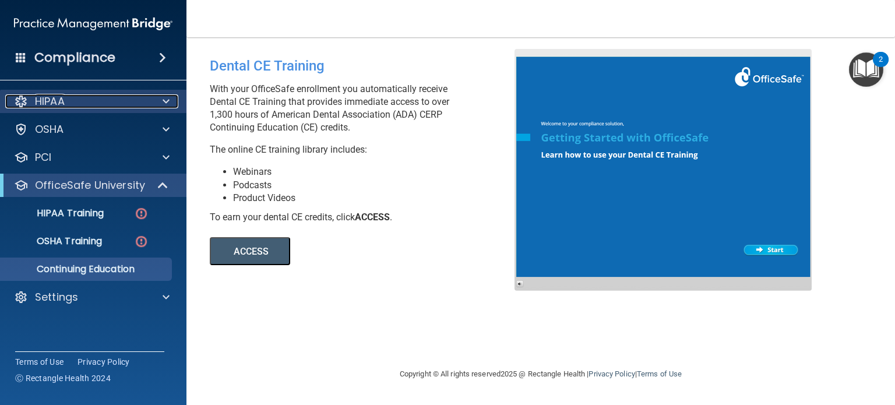
click at [115, 97] on div "HIPAA" at bounding box center [77, 101] width 145 height 14
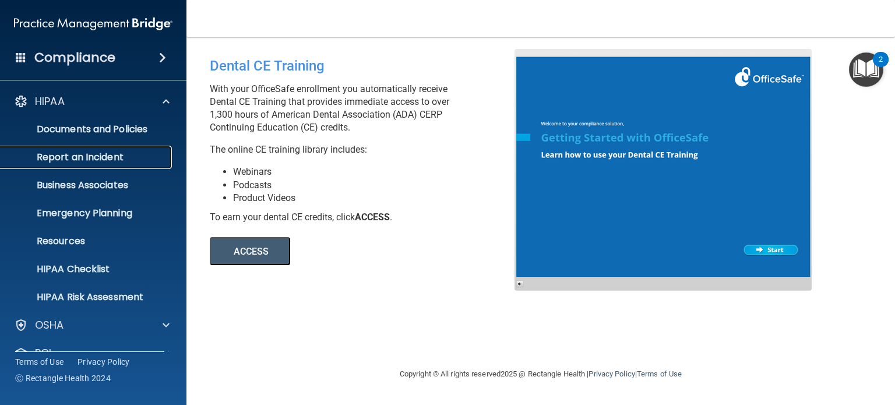
click at [104, 152] on p "Report an Incident" at bounding box center [87, 158] width 159 height 12
